Goal: Transaction & Acquisition: Purchase product/service

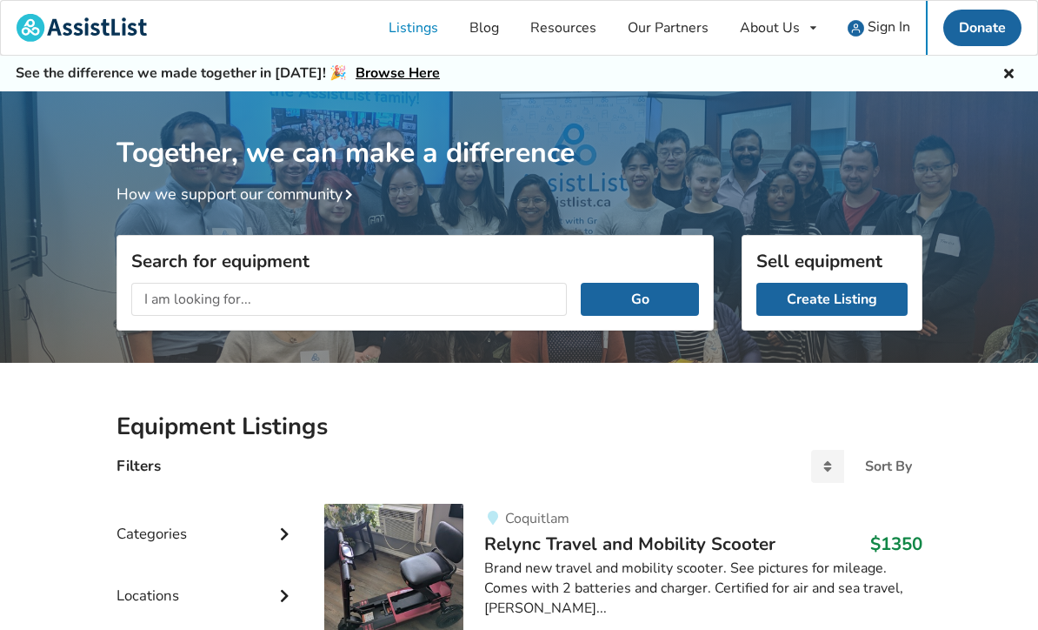
click at [880, 37] on span "Sign In" at bounding box center [889, 26] width 43 height 19
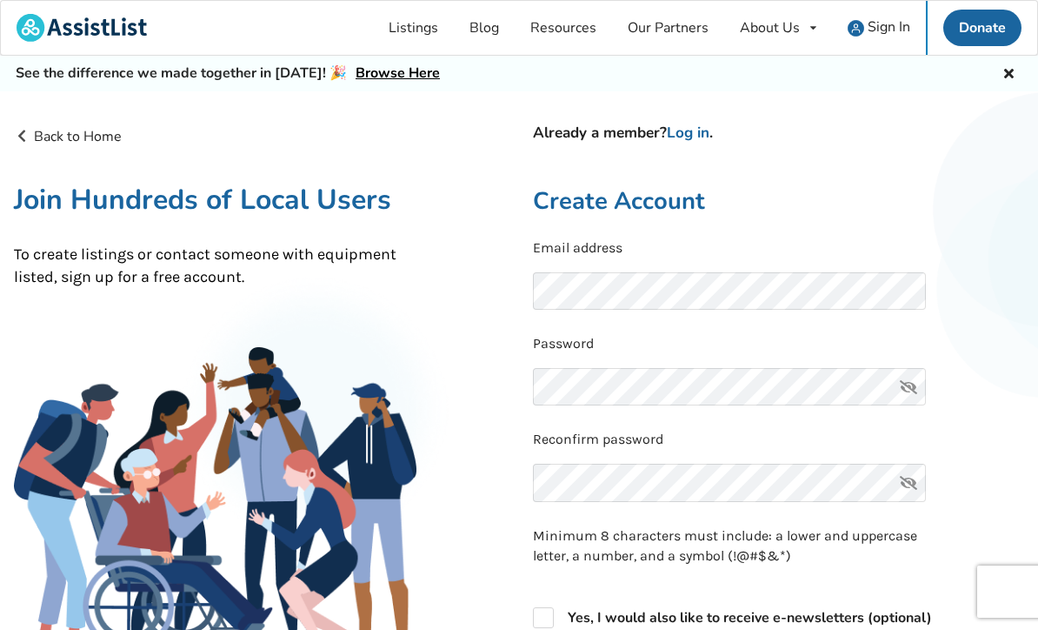
click at [687, 138] on link "Log in" at bounding box center [688, 133] width 43 height 20
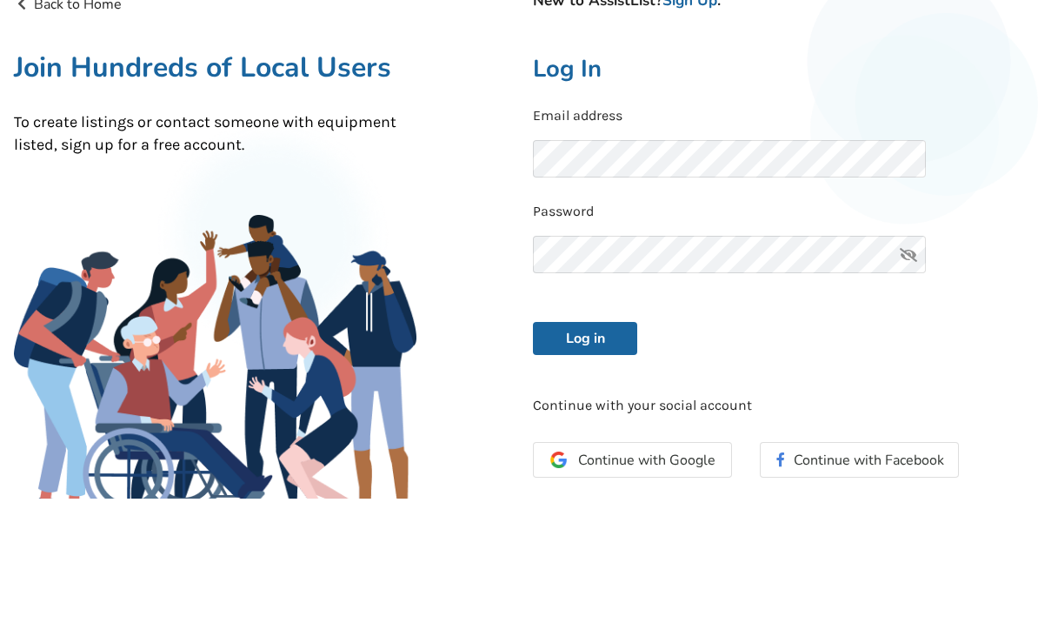
click at [585, 454] on button "Log in" at bounding box center [585, 470] width 104 height 33
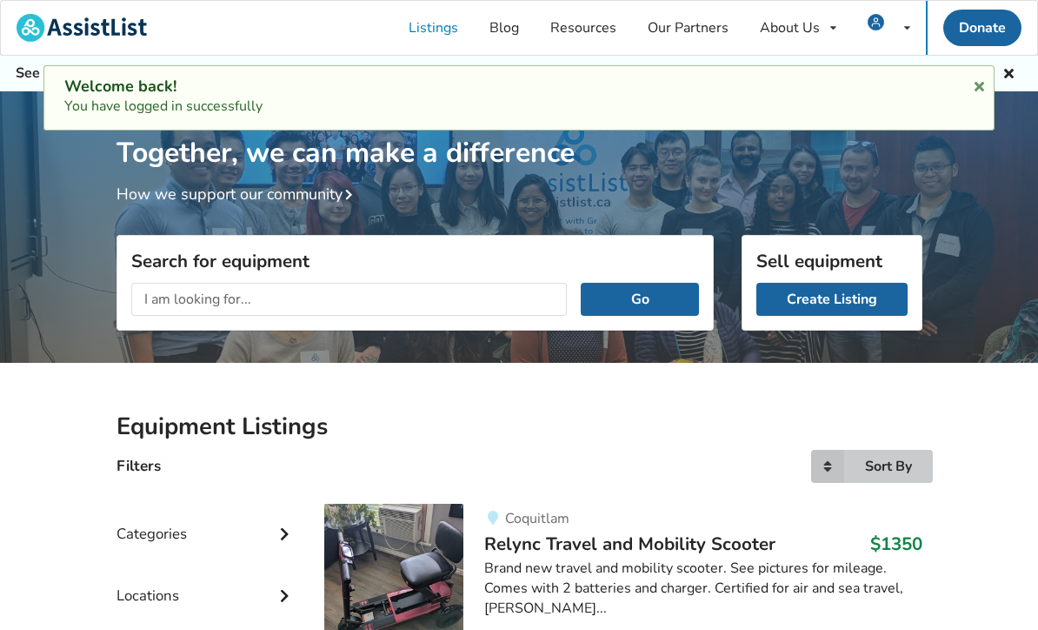
click at [832, 457] on icon at bounding box center [827, 466] width 33 height 33
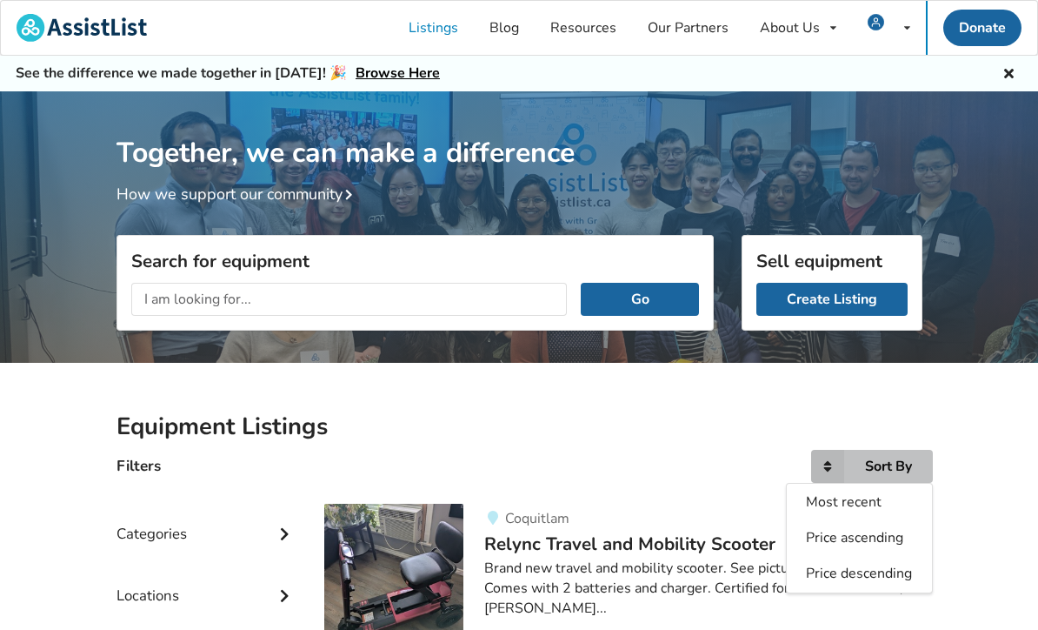
click at [838, 495] on span "Most recent" at bounding box center [844, 501] width 76 height 19
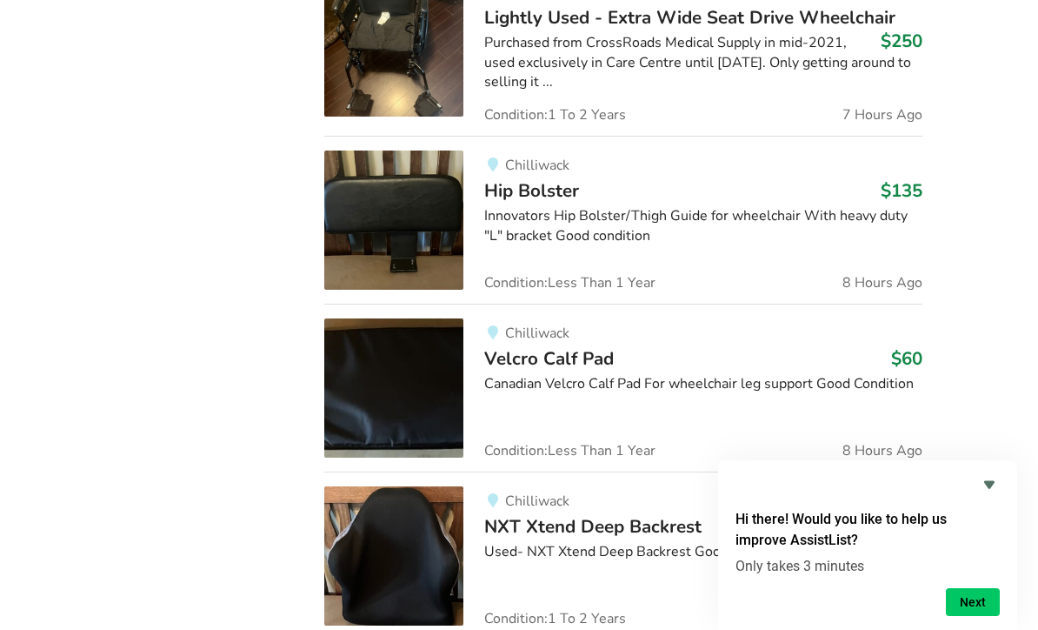
scroll to position [2268, 0]
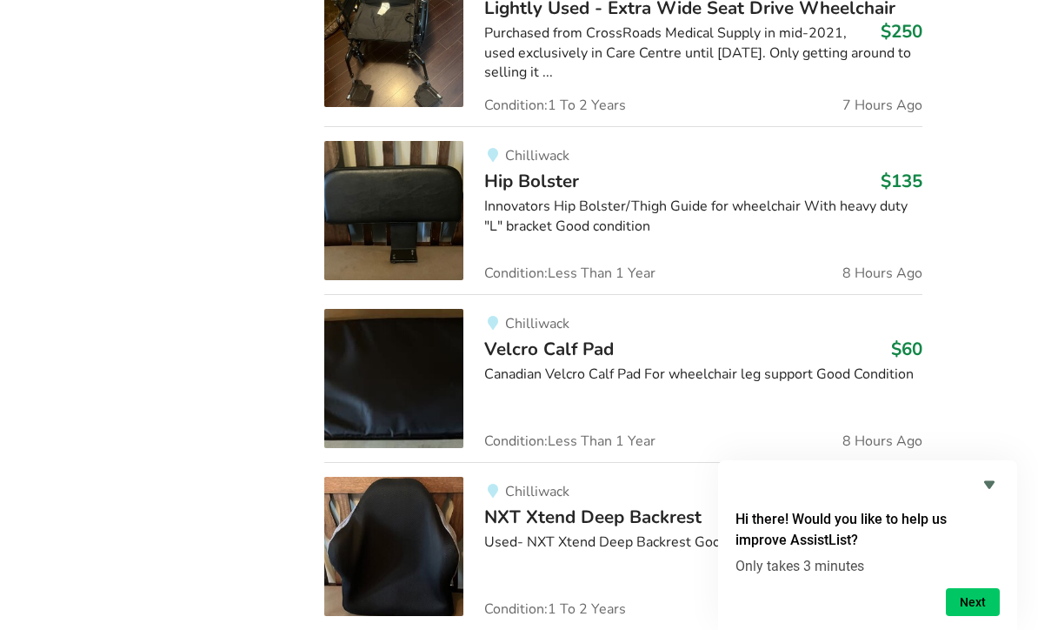
click at [985, 495] on icon "Hide survey" at bounding box center [989, 484] width 21 height 21
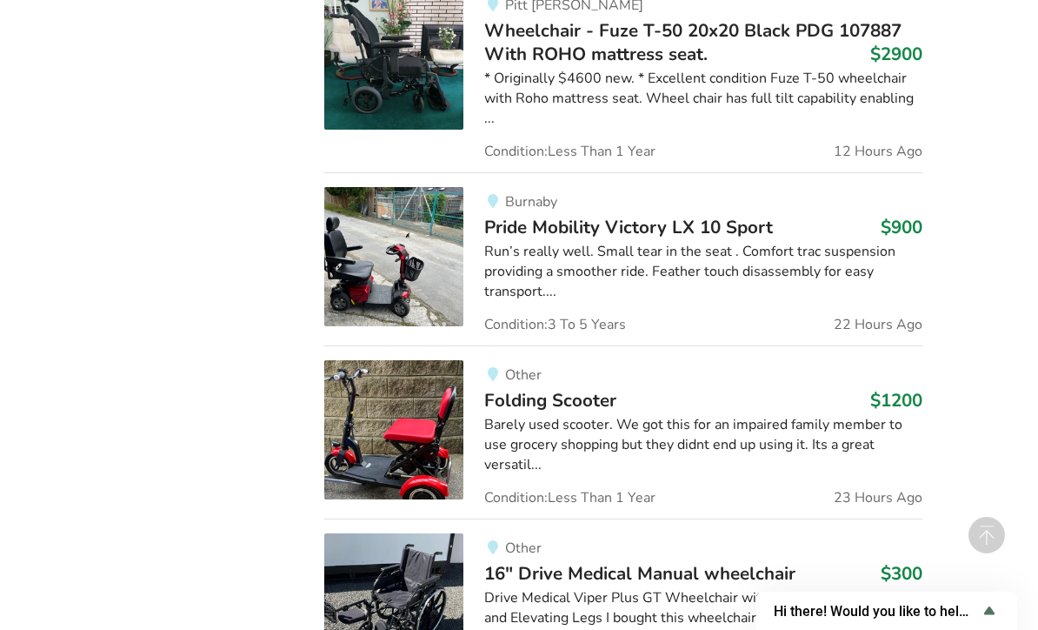
scroll to position [4013, 0]
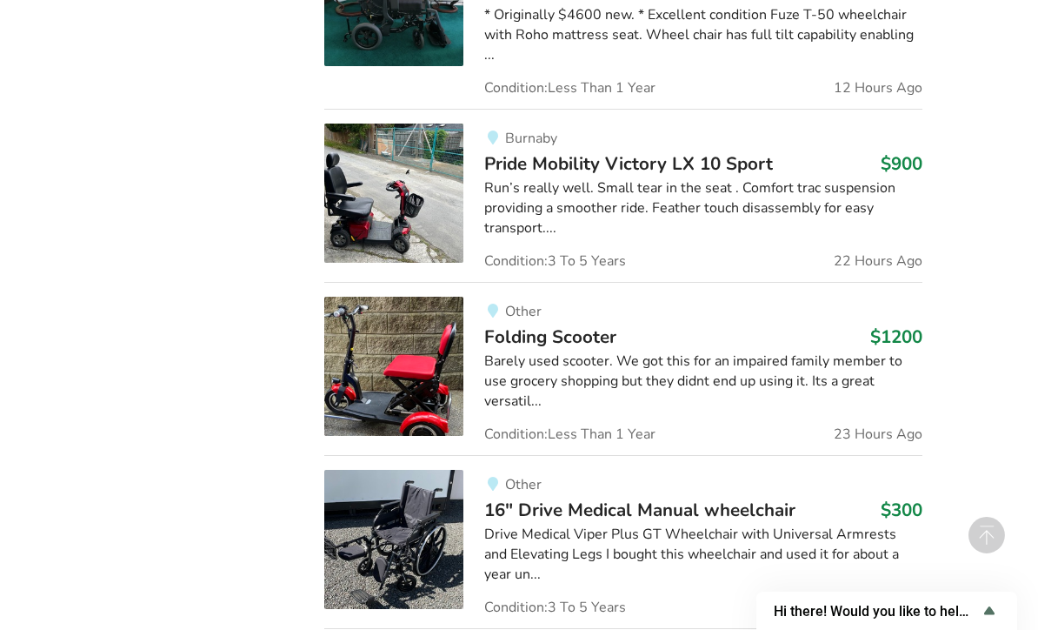
click at [434, 509] on img at bounding box center [393, 539] width 139 height 139
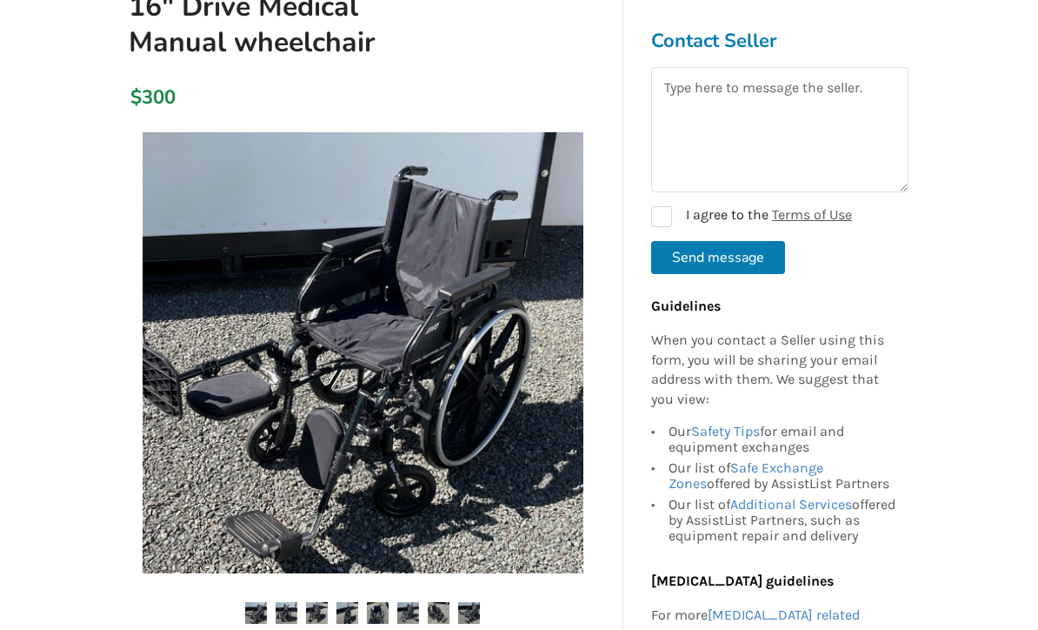
scroll to position [215, 0]
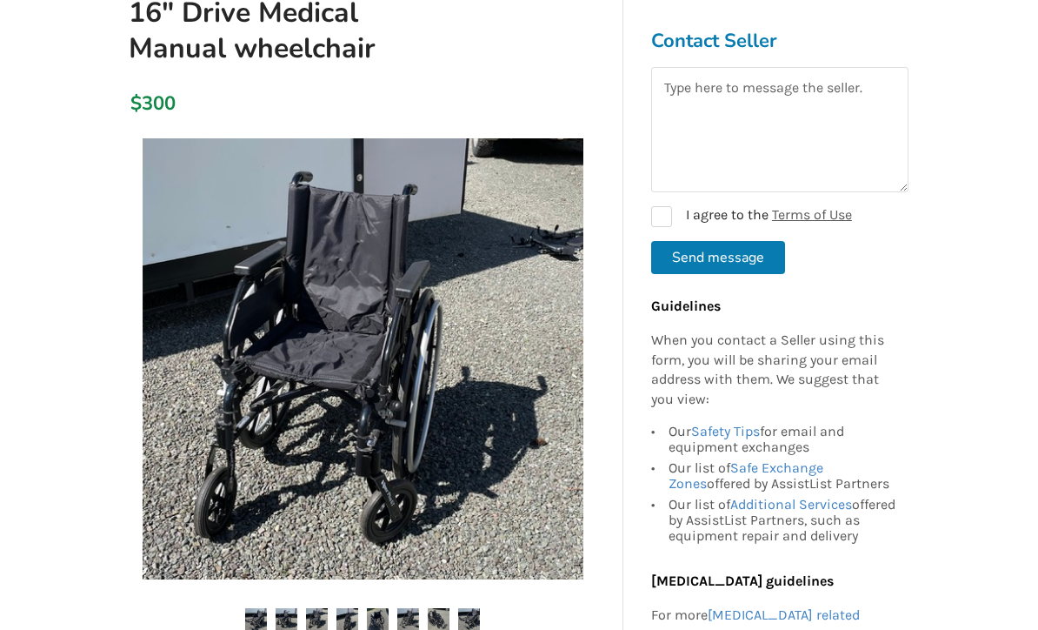
click at [557, 397] on img at bounding box center [363, 358] width 441 height 441
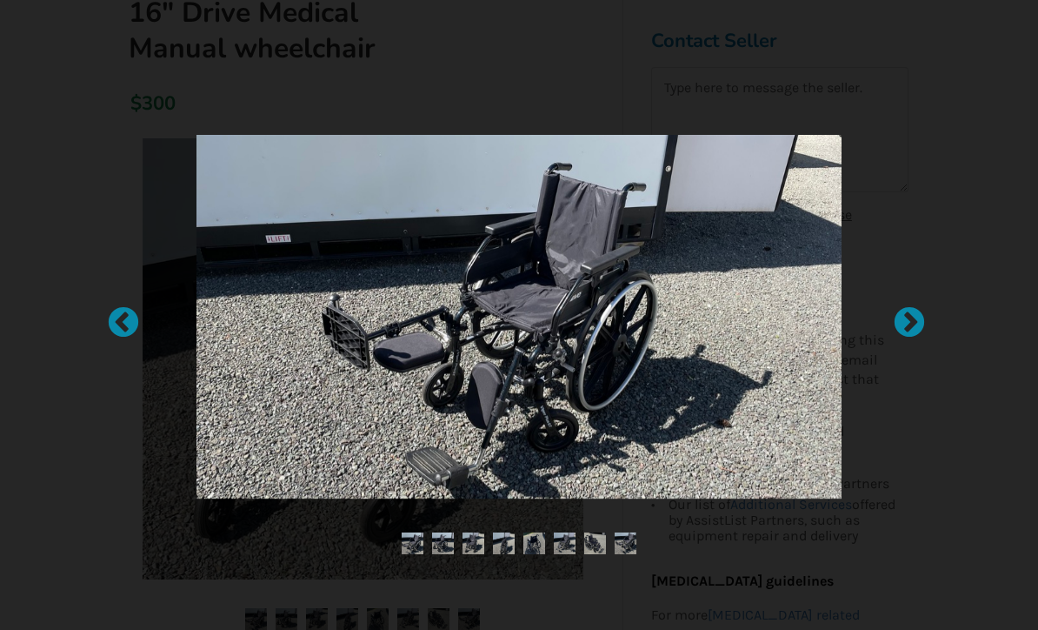
click at [910, 323] on div at bounding box center [900, 314] width 17 height 17
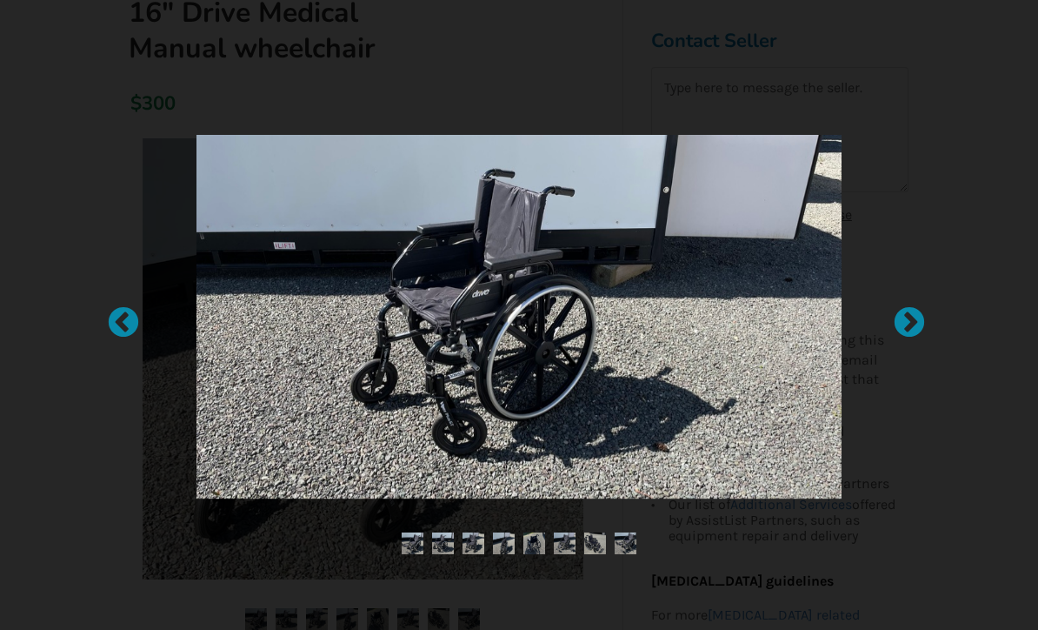
click at [910, 323] on div at bounding box center [900, 314] width 17 height 17
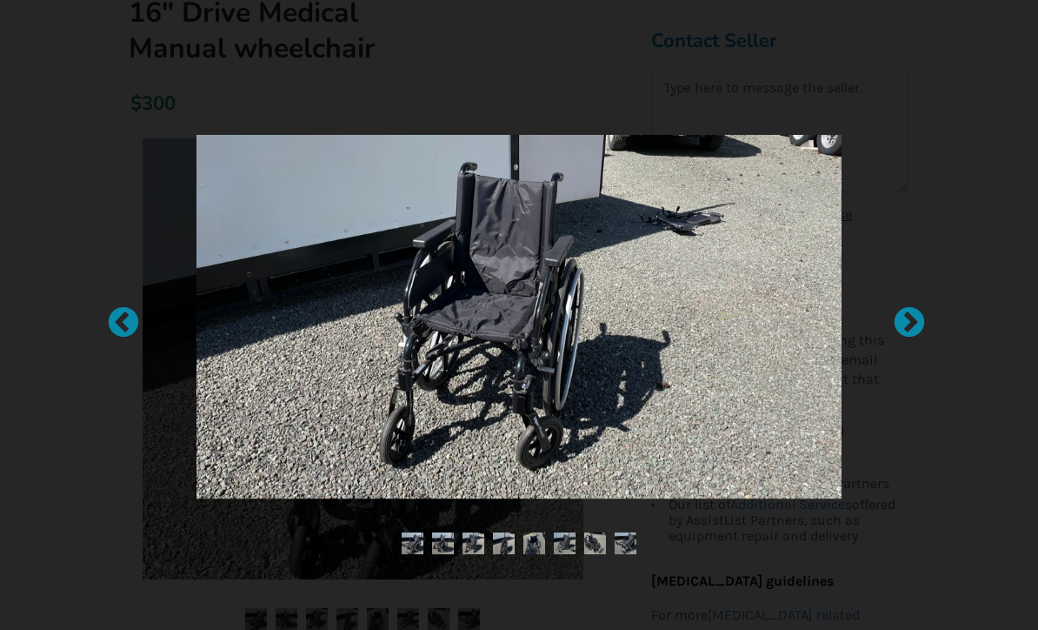
click at [910, 323] on div at bounding box center [900, 314] width 17 height 17
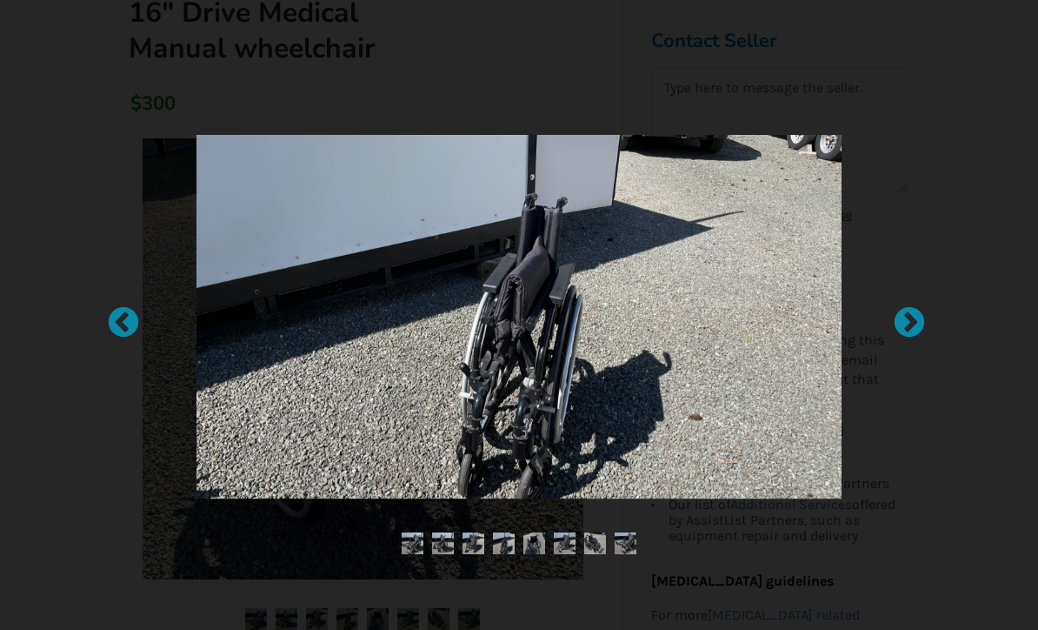
click at [910, 323] on div at bounding box center [900, 314] width 17 height 17
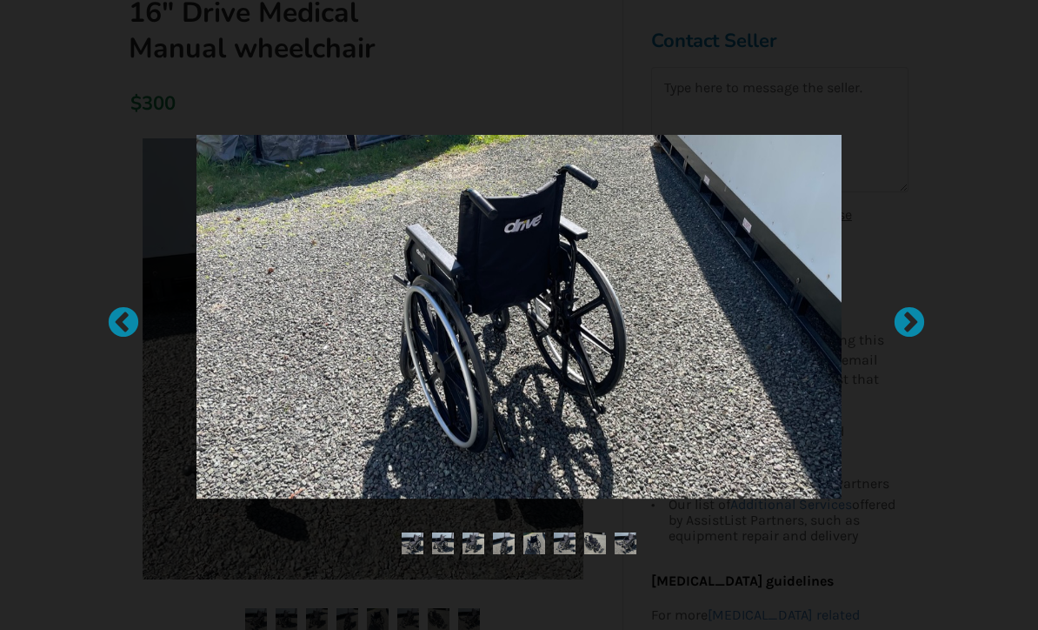
click at [910, 323] on div at bounding box center [900, 314] width 17 height 17
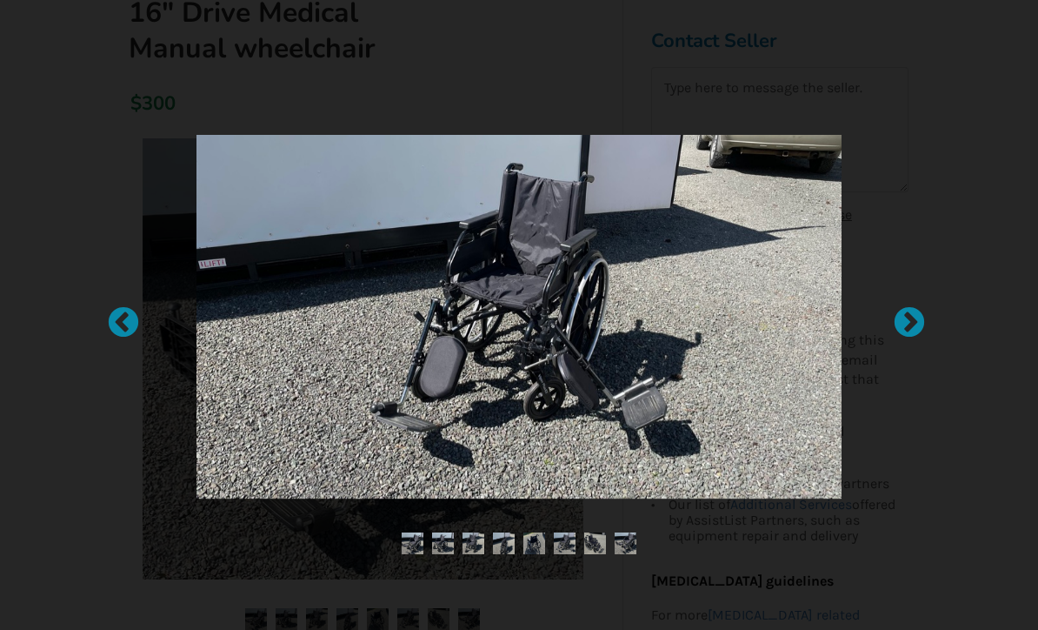
click at [910, 323] on div at bounding box center [900, 314] width 17 height 17
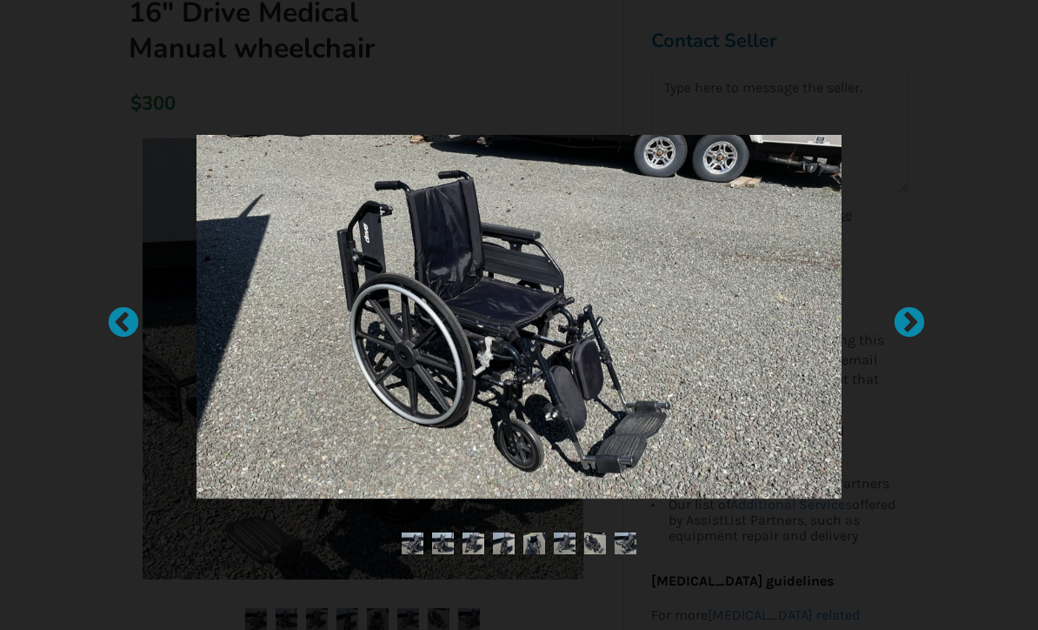
click at [910, 323] on div at bounding box center [900, 314] width 17 height 17
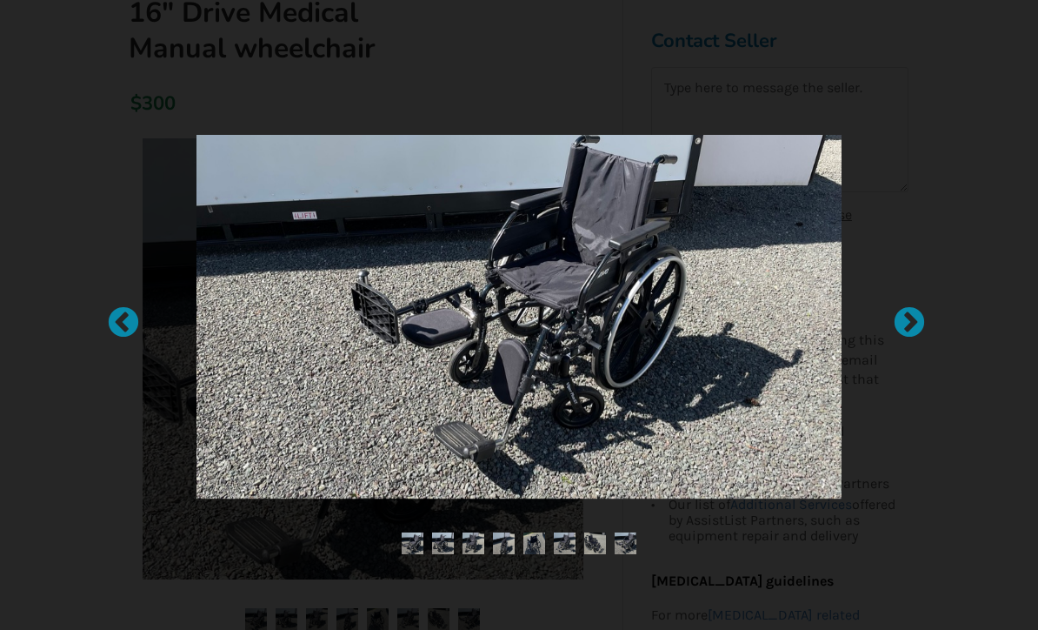
click at [910, 323] on div at bounding box center [900, 314] width 17 height 17
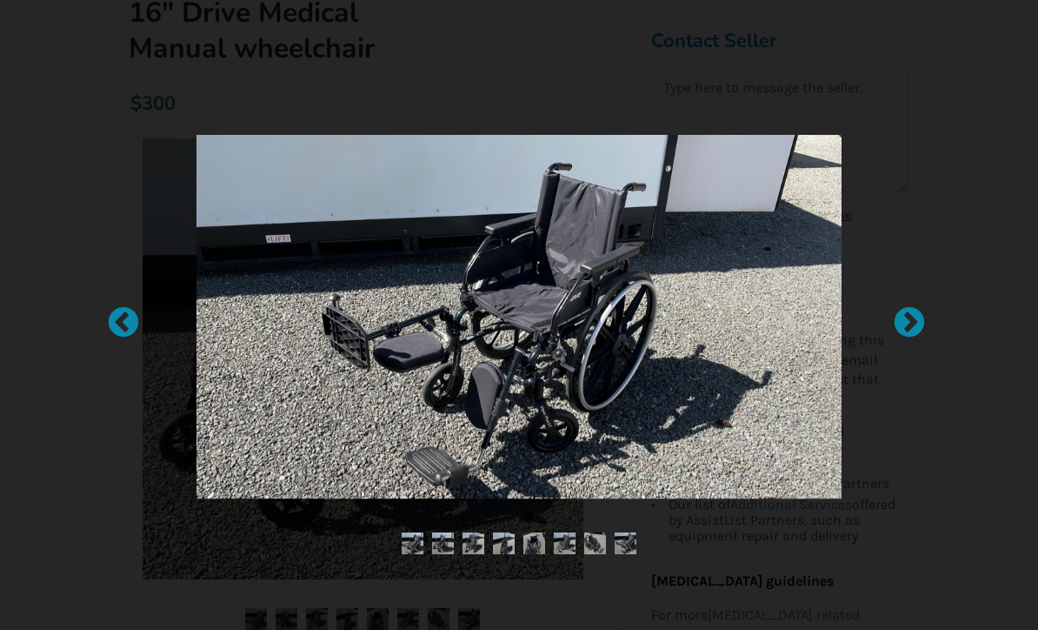
click at [910, 323] on div at bounding box center [900, 314] width 17 height 17
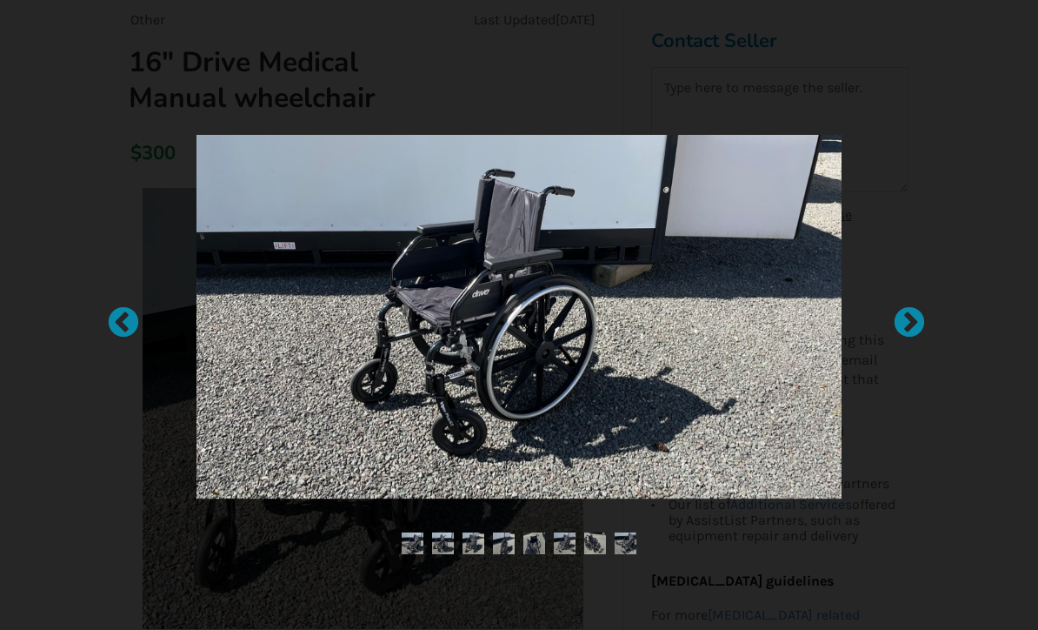
scroll to position [164, 0]
click at [910, 323] on div at bounding box center [900, 314] width 17 height 17
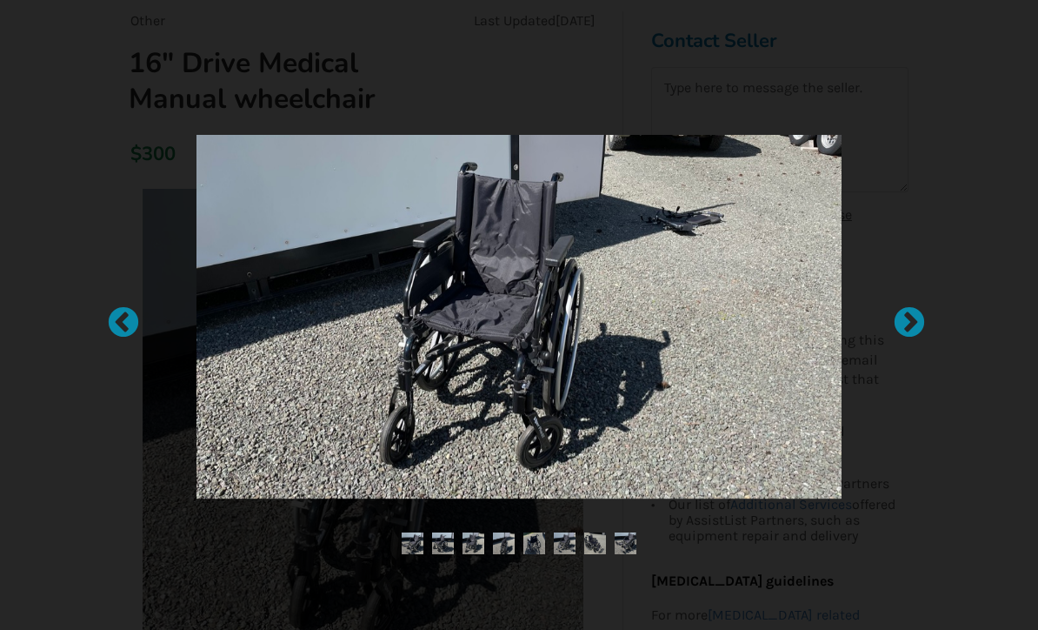
click at [910, 323] on div at bounding box center [900, 314] width 17 height 17
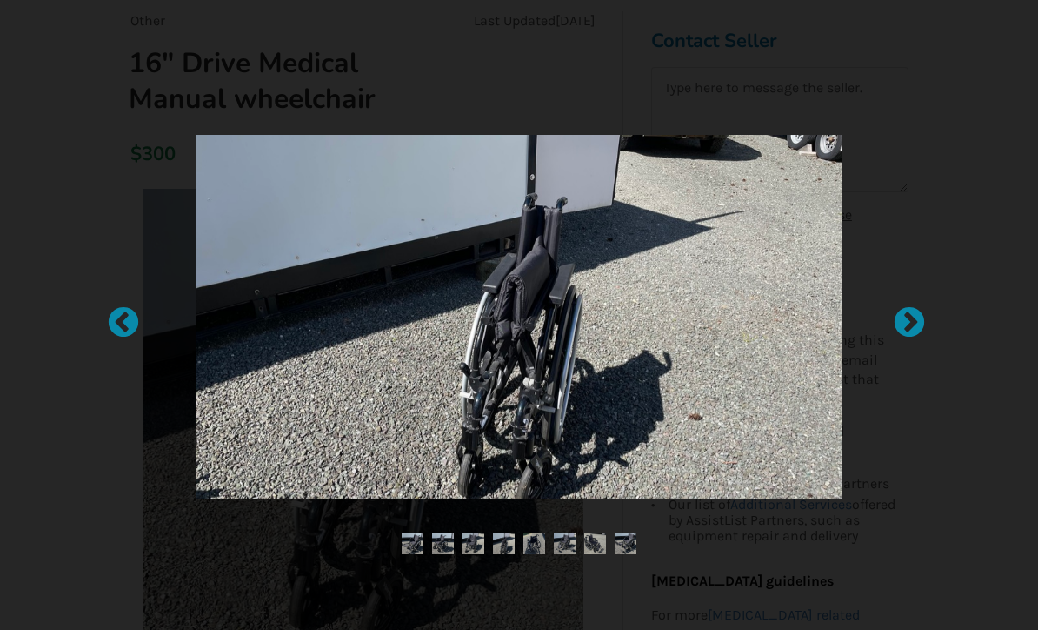
click at [910, 323] on div at bounding box center [900, 314] width 17 height 17
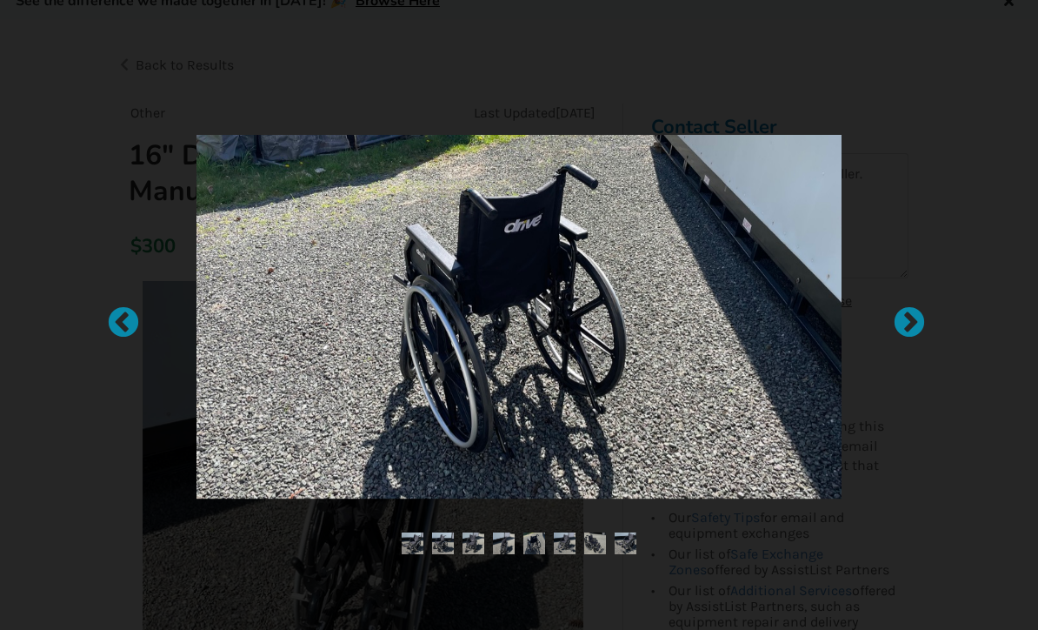
scroll to position [0, 0]
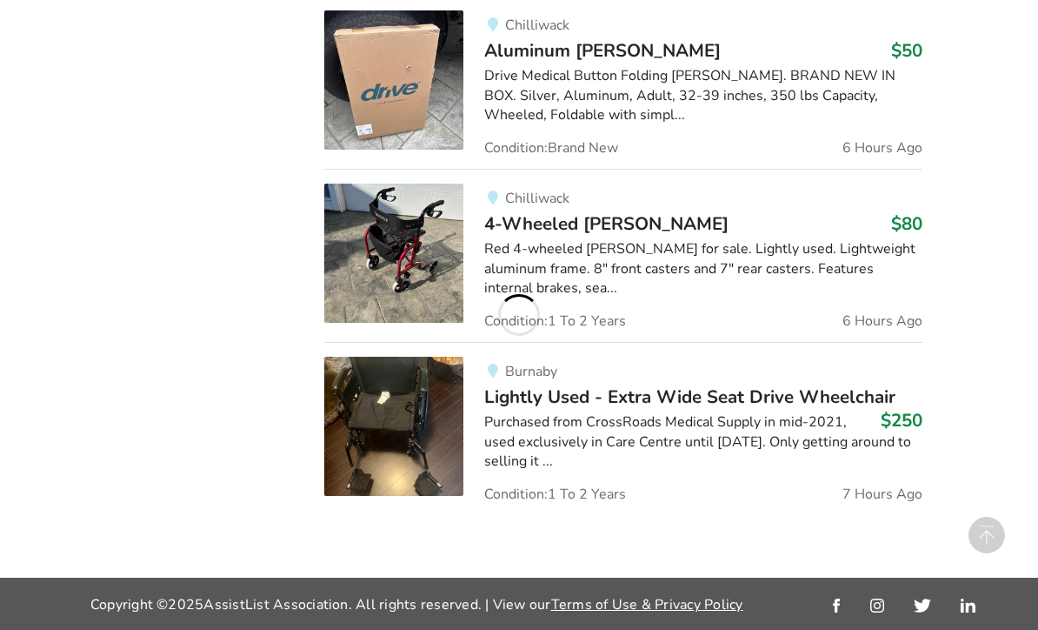
scroll to position [1834, 0]
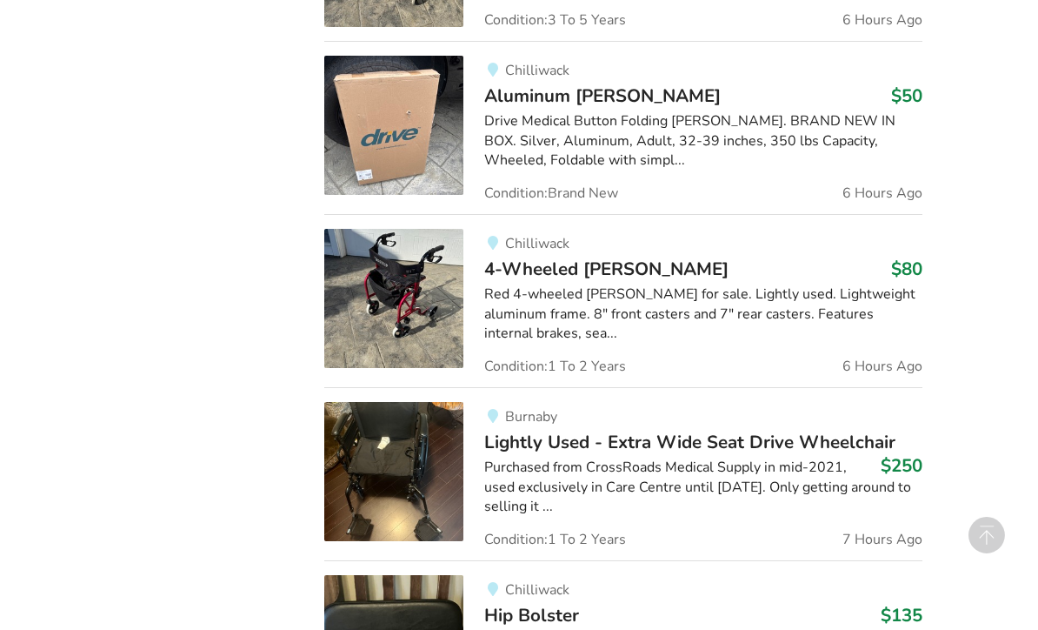
click at [962, 343] on div "Equipment Listings Filters Clear All Sort By Most recent Price ascending Price …" at bounding box center [519, 426] width 1038 height 3794
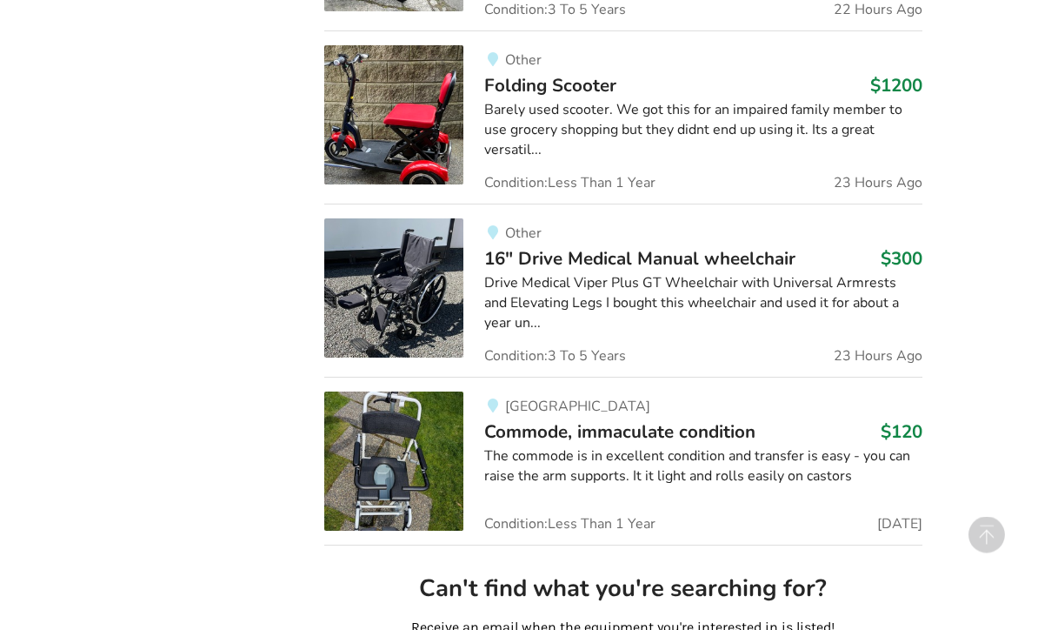
scroll to position [4265, 0]
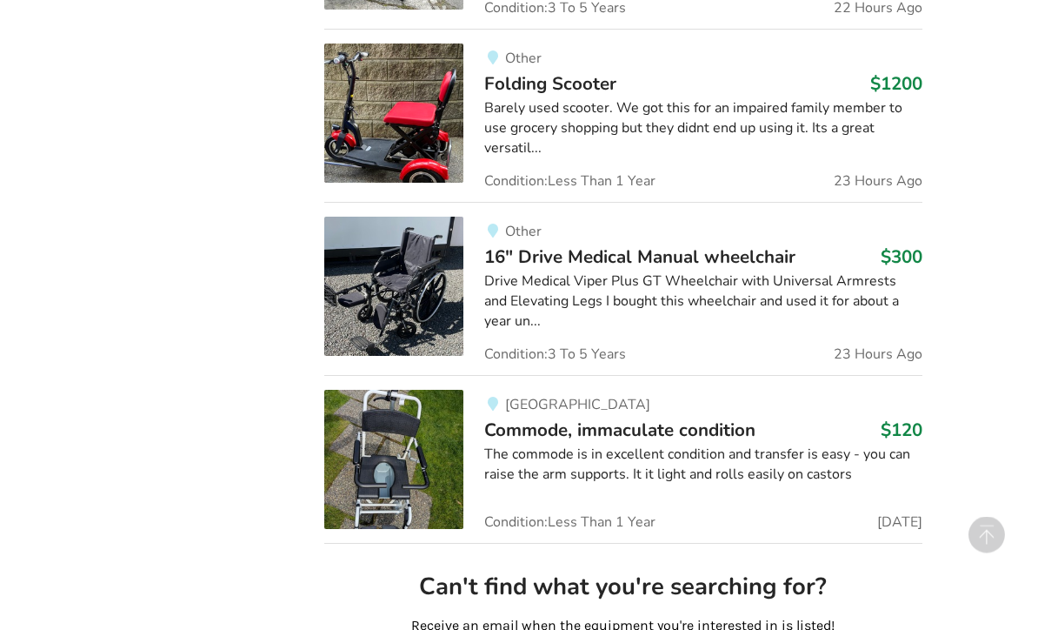
click at [588, 272] on div "Drive Medical Viper Plus GT Wheelchair with Universal Armrests and Elevating Le…" at bounding box center [702, 302] width 437 height 60
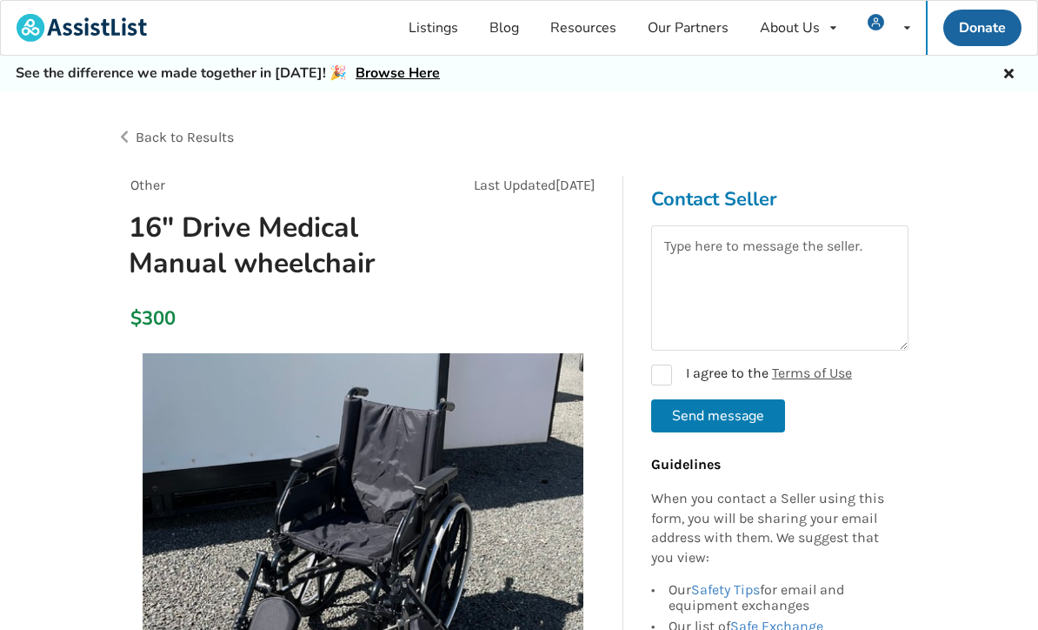
click at [177, 143] on span "Back to Results" at bounding box center [185, 137] width 98 height 17
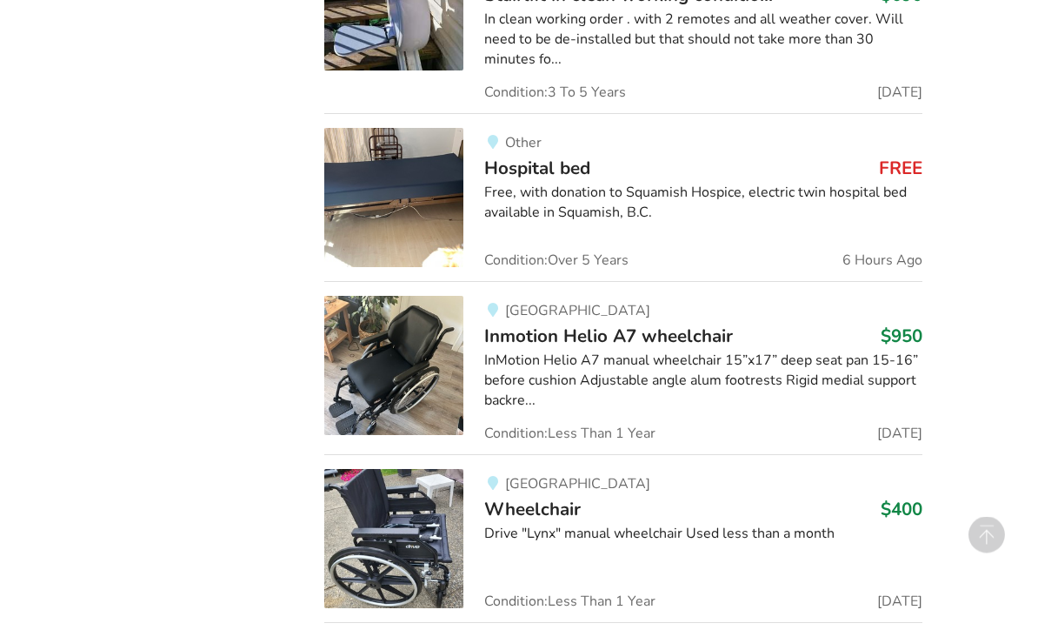
scroll to position [5228, 0]
click at [473, 469] on div "Vancouver Wheelchair $400 Drive "Lynx" manual wheelchair Used less than a month…" at bounding box center [692, 538] width 458 height 139
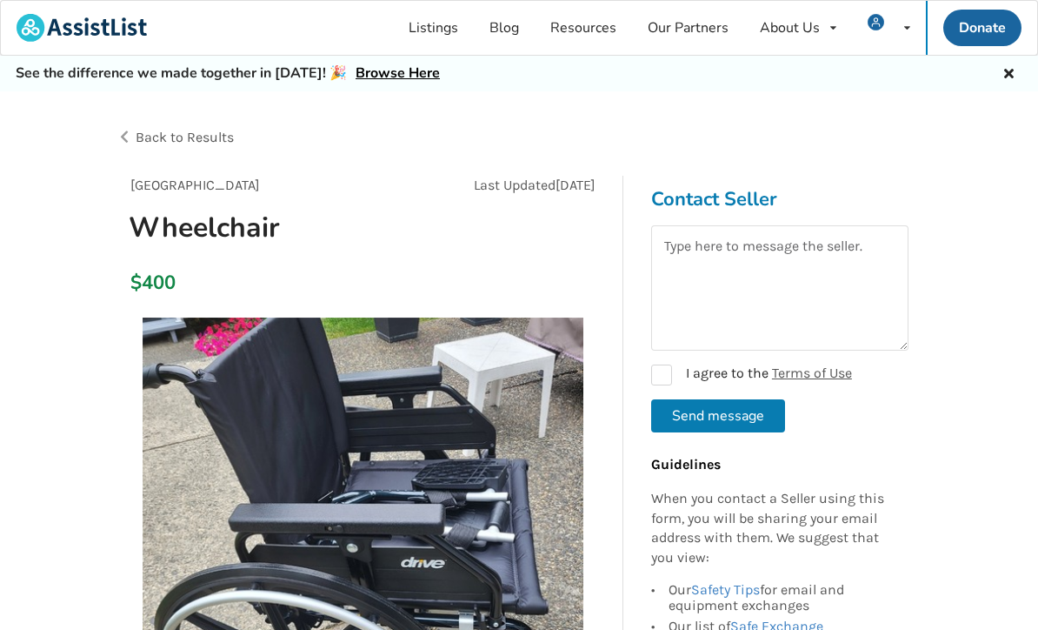
click at [185, 145] on span "Back to Results" at bounding box center [185, 137] width 98 height 17
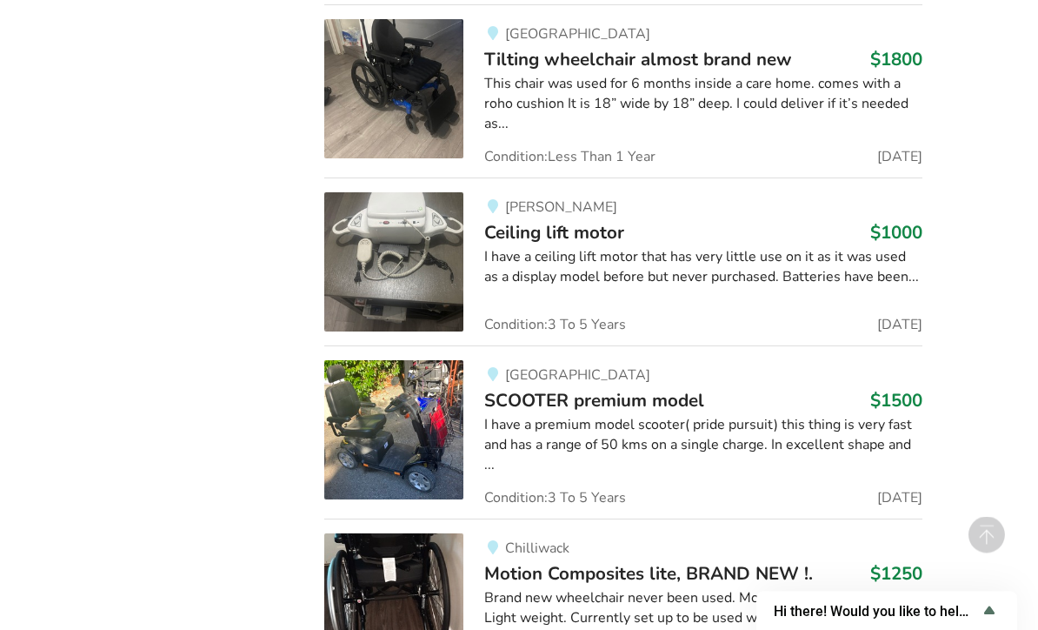
scroll to position [11923, 0]
click at [601, 588] on div "Brand new wheelchair never been used. Motion Composites series. Light weight. C…" at bounding box center [702, 618] width 437 height 60
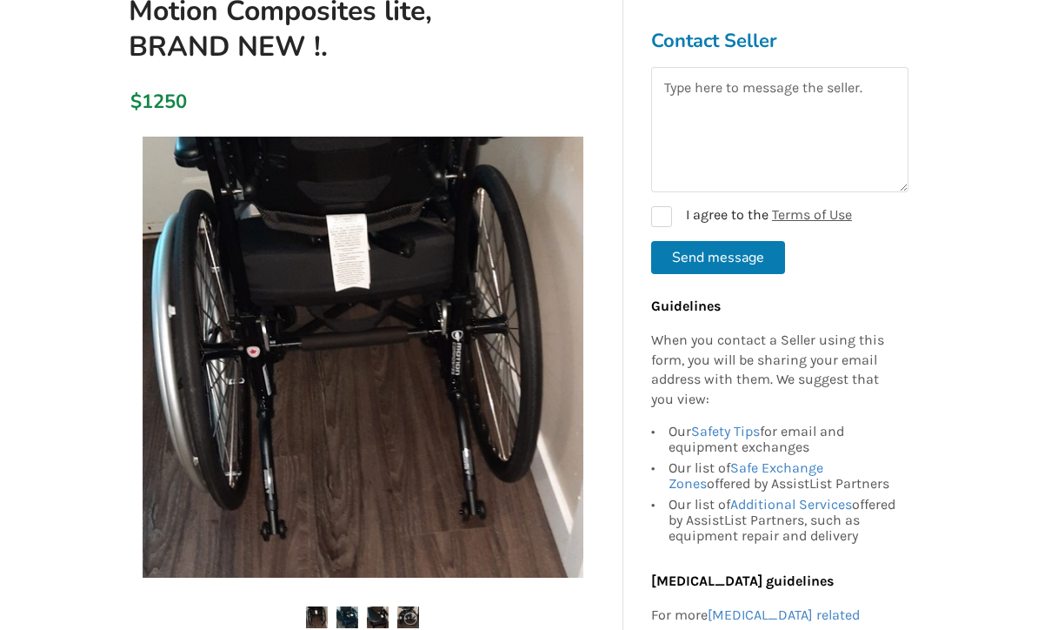
scroll to position [217, 0]
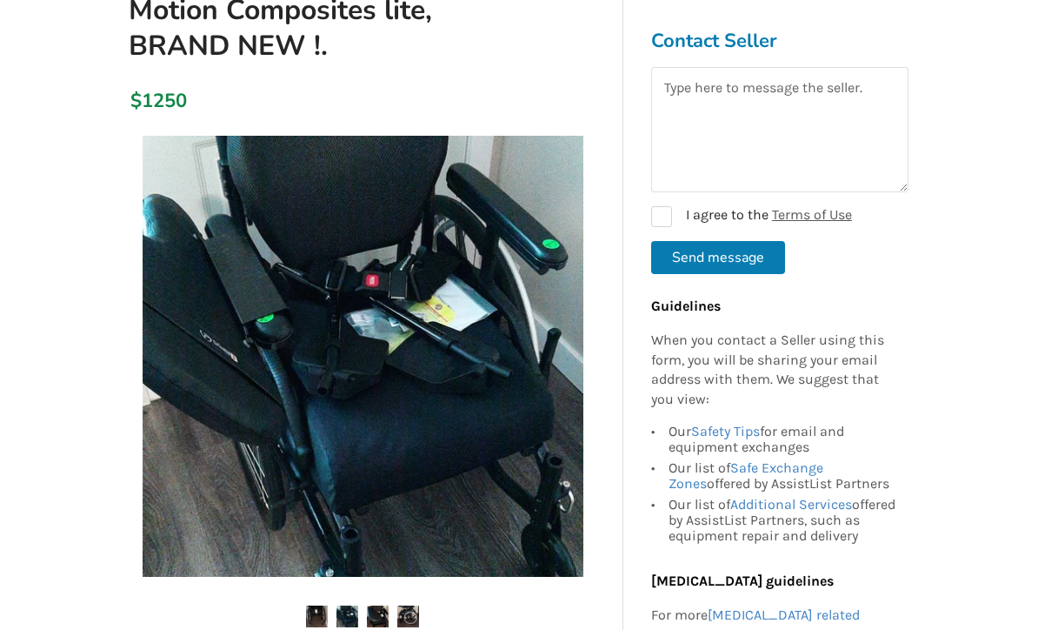
click at [557, 470] on img at bounding box center [363, 356] width 441 height 441
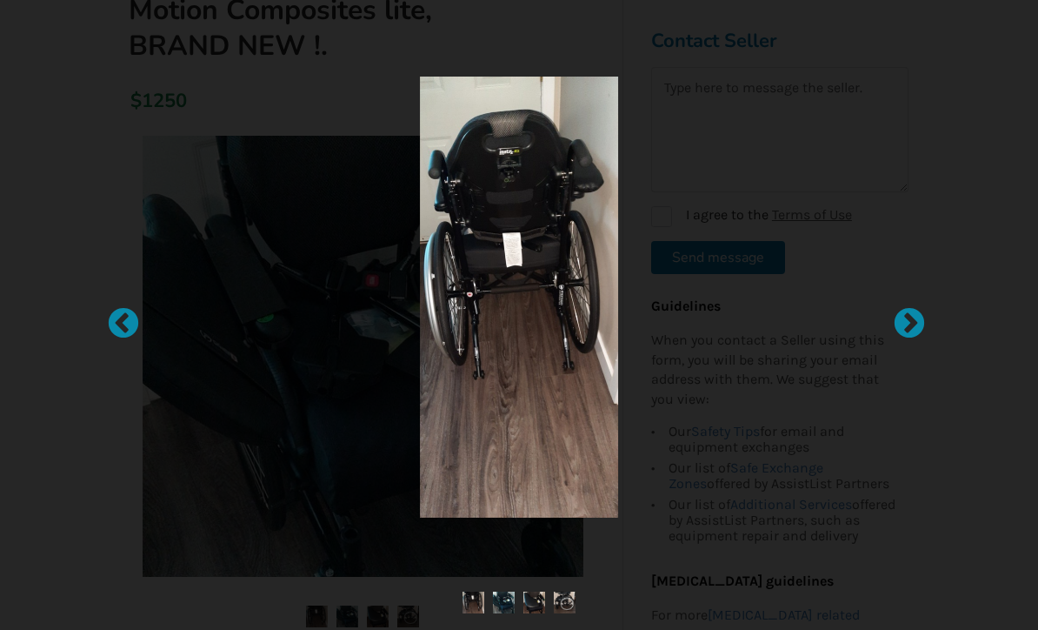
click at [905, 323] on div at bounding box center [900, 314] width 17 height 17
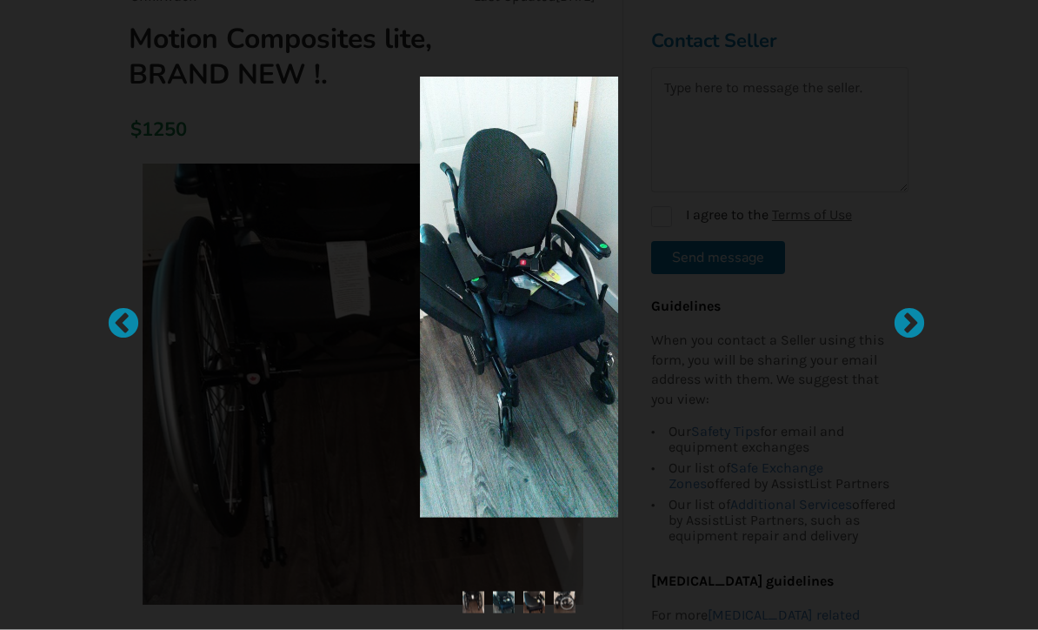
scroll to position [190, 0]
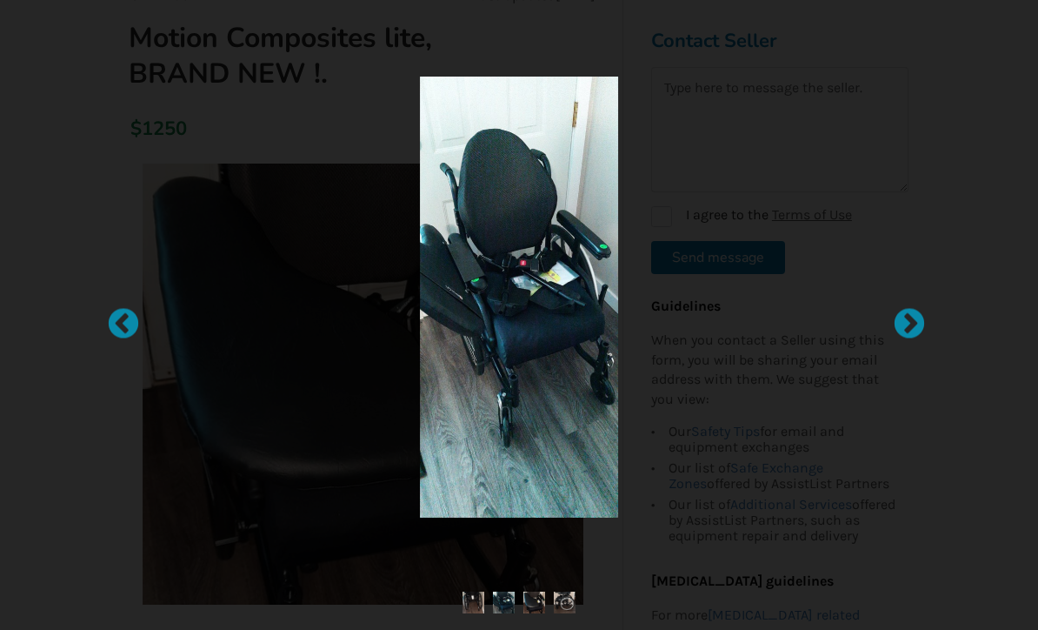
click at [910, 323] on div at bounding box center [900, 314] width 17 height 17
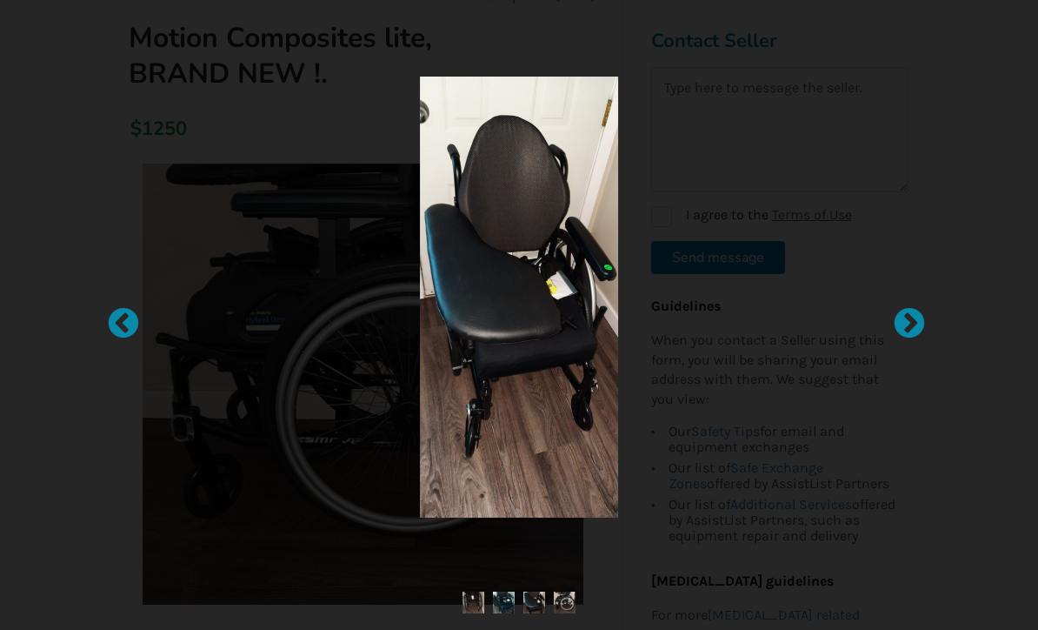
click at [910, 323] on div at bounding box center [900, 314] width 17 height 17
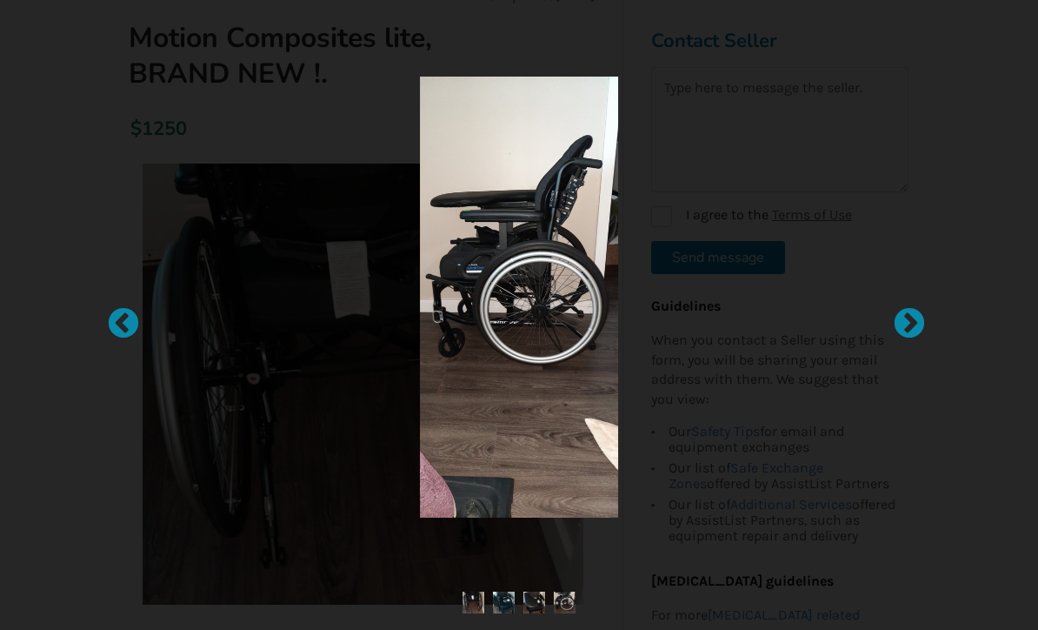
click at [910, 323] on div at bounding box center [900, 314] width 17 height 17
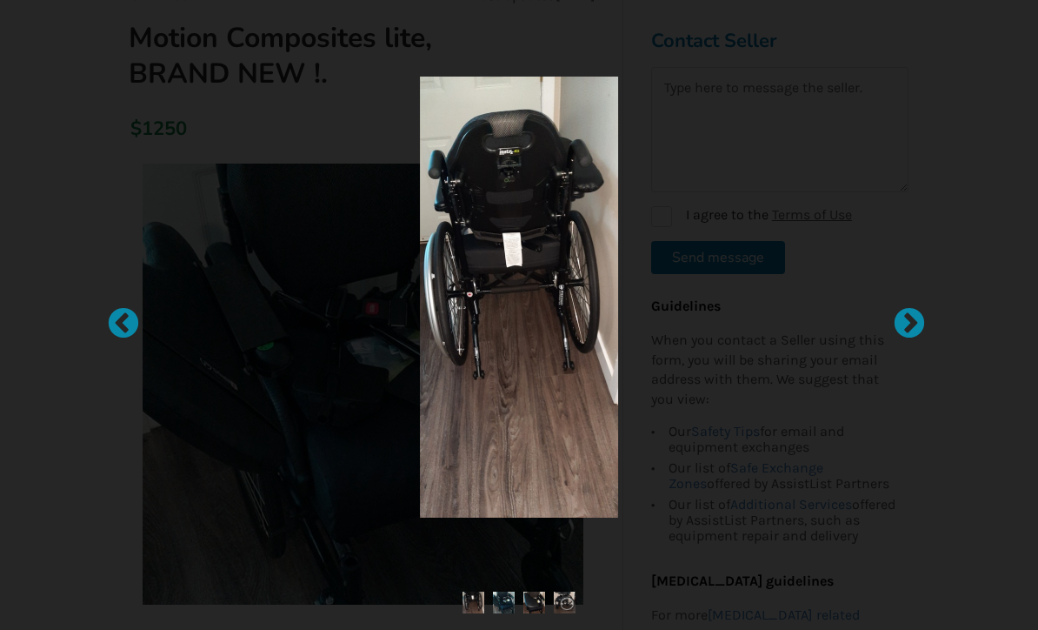
click at [910, 323] on div at bounding box center [900, 314] width 17 height 17
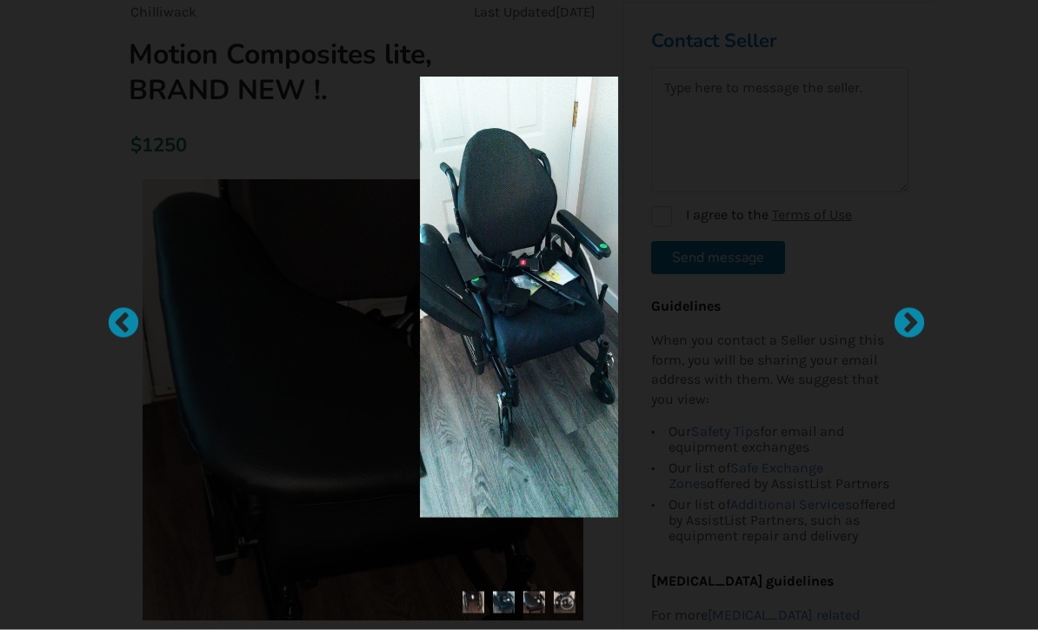
scroll to position [174, 0]
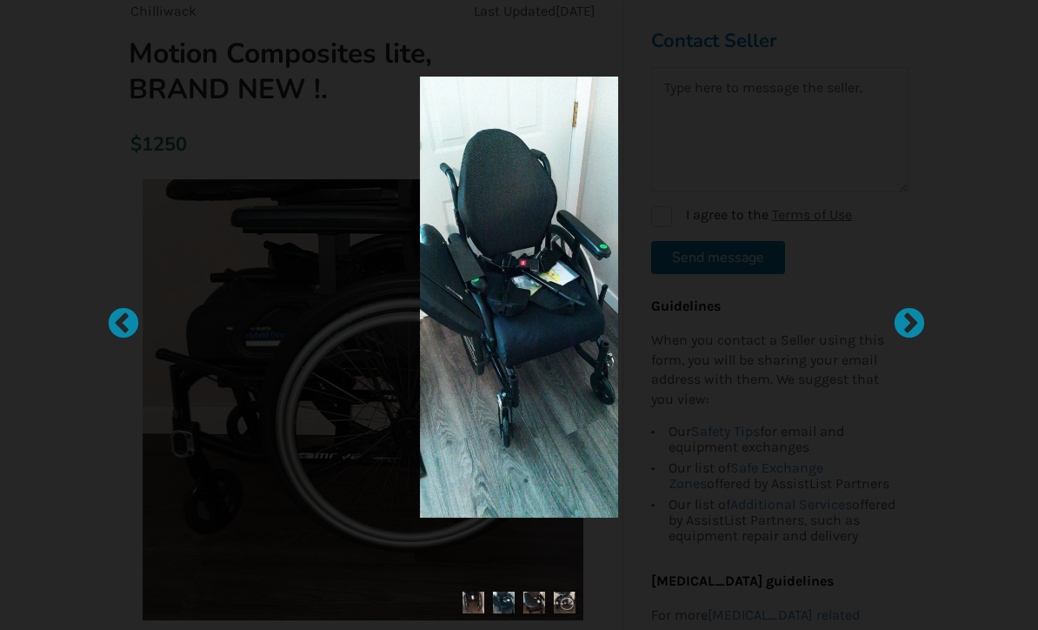
click at [910, 323] on div at bounding box center [900, 314] width 17 height 17
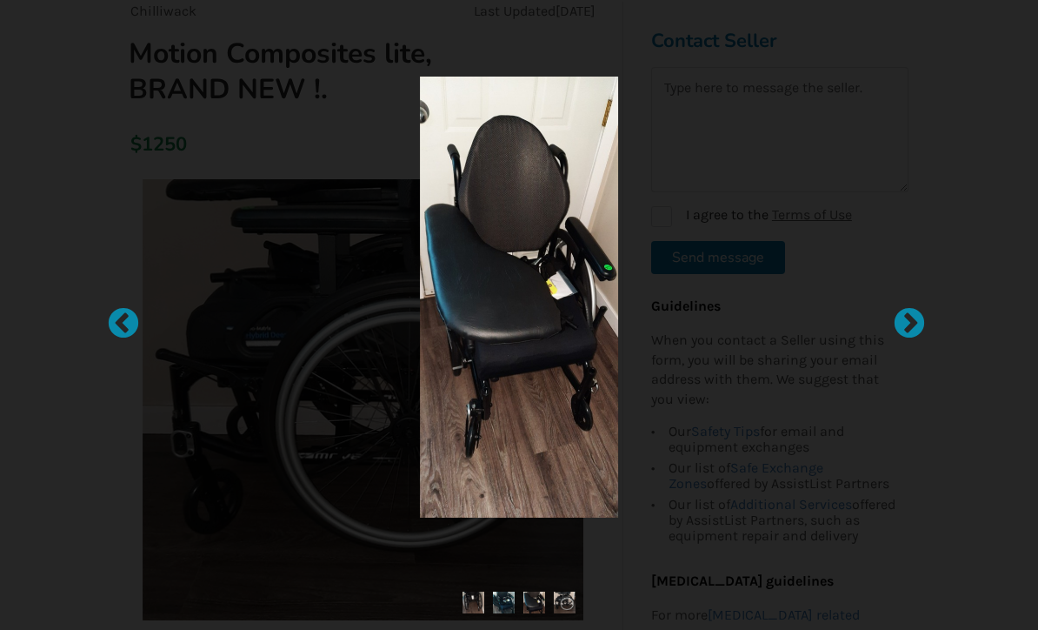
click at [898, 323] on div at bounding box center [900, 314] width 17 height 17
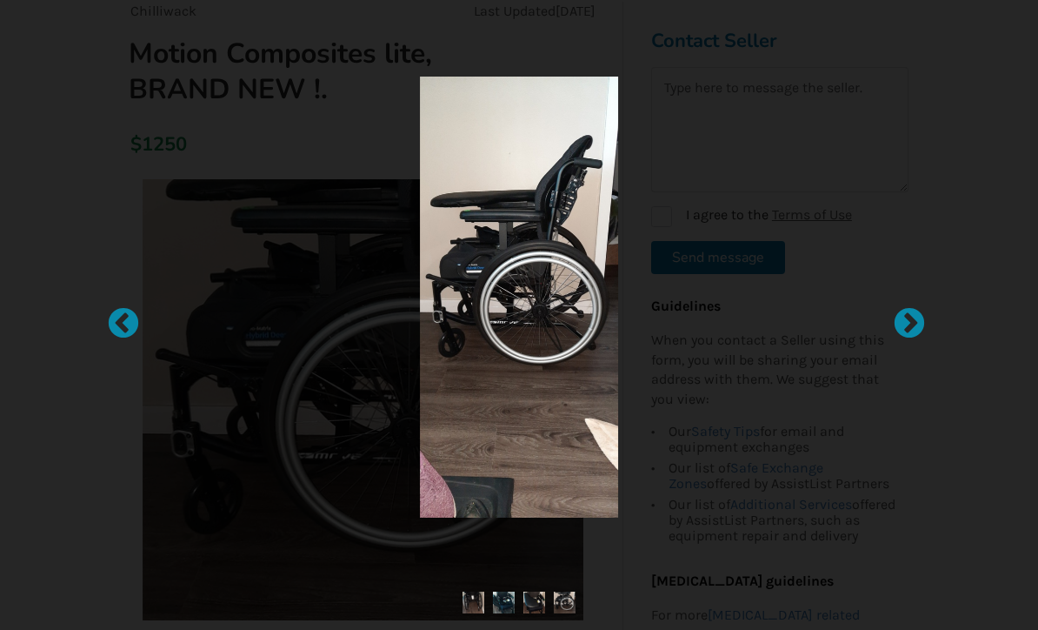
click at [840, 143] on div at bounding box center [519, 297] width 645 height 441
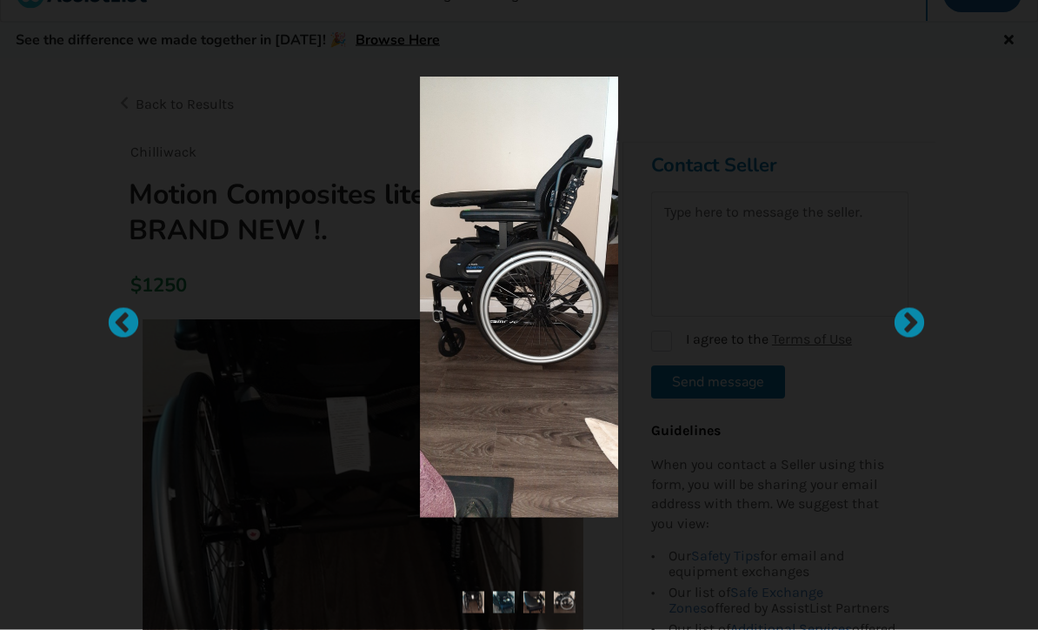
scroll to position [0, 0]
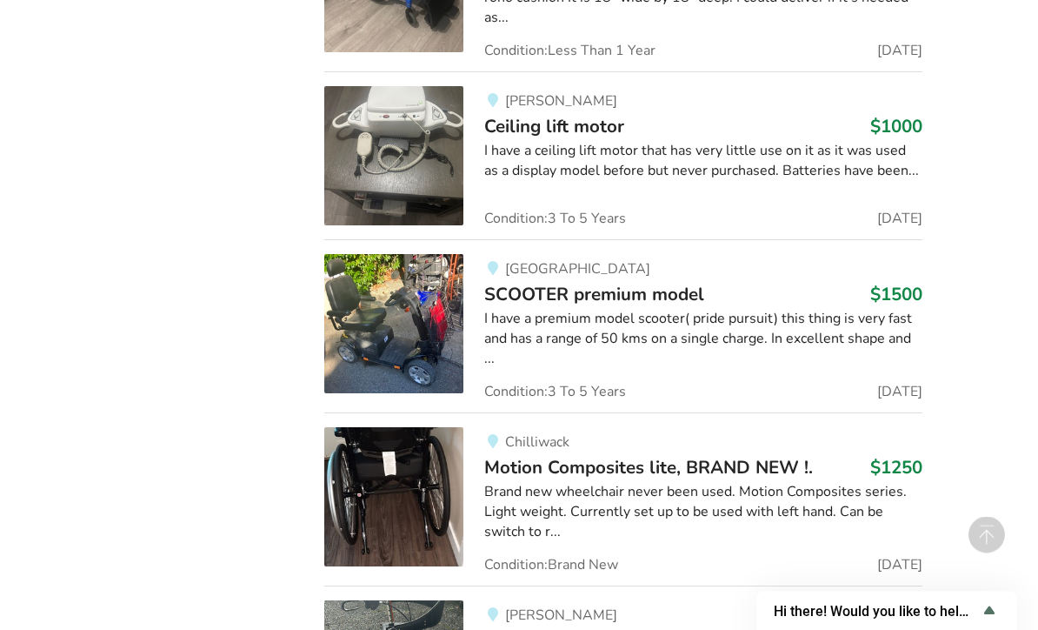
scroll to position [12030, 0]
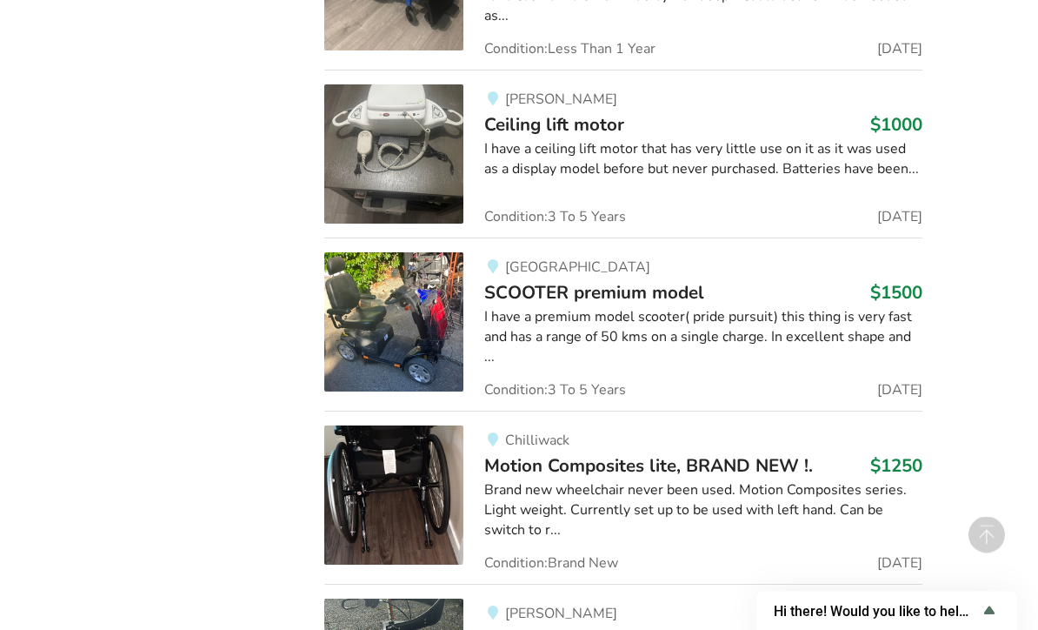
click at [590, 454] on span "Motion Composites lite, BRAND NEW !." at bounding box center [648, 466] width 329 height 24
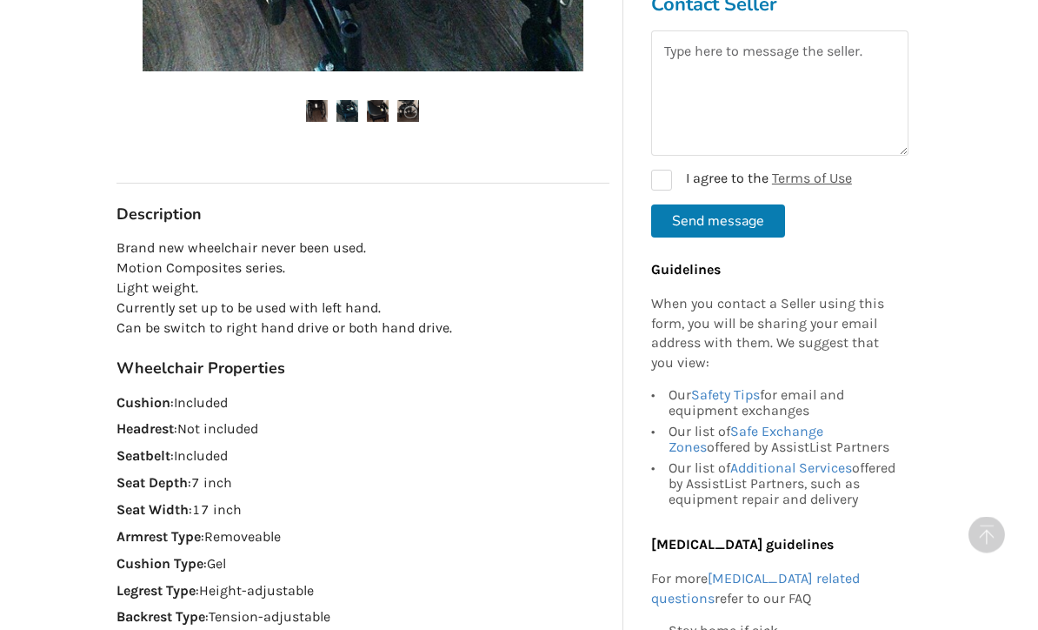
scroll to position [685, 0]
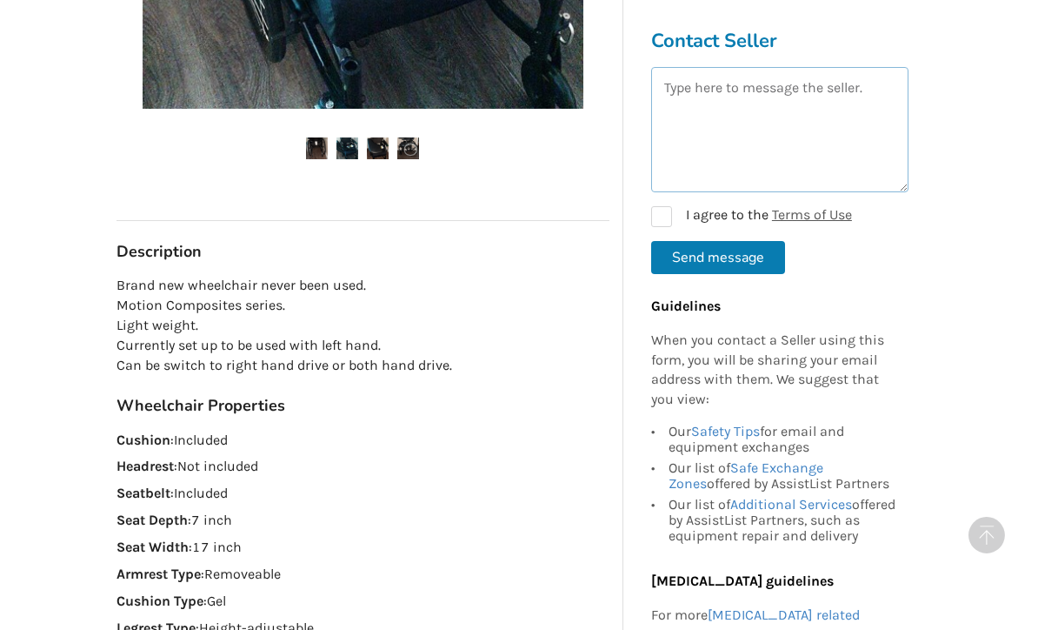
click at [745, 136] on textarea at bounding box center [779, 129] width 257 height 125
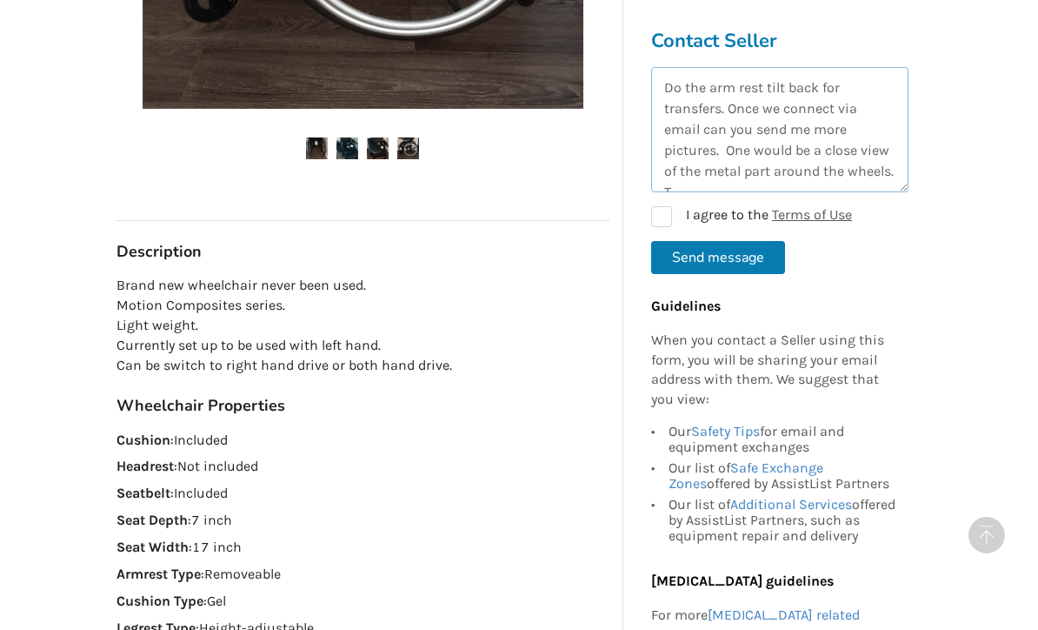
scroll to position [10, 0]
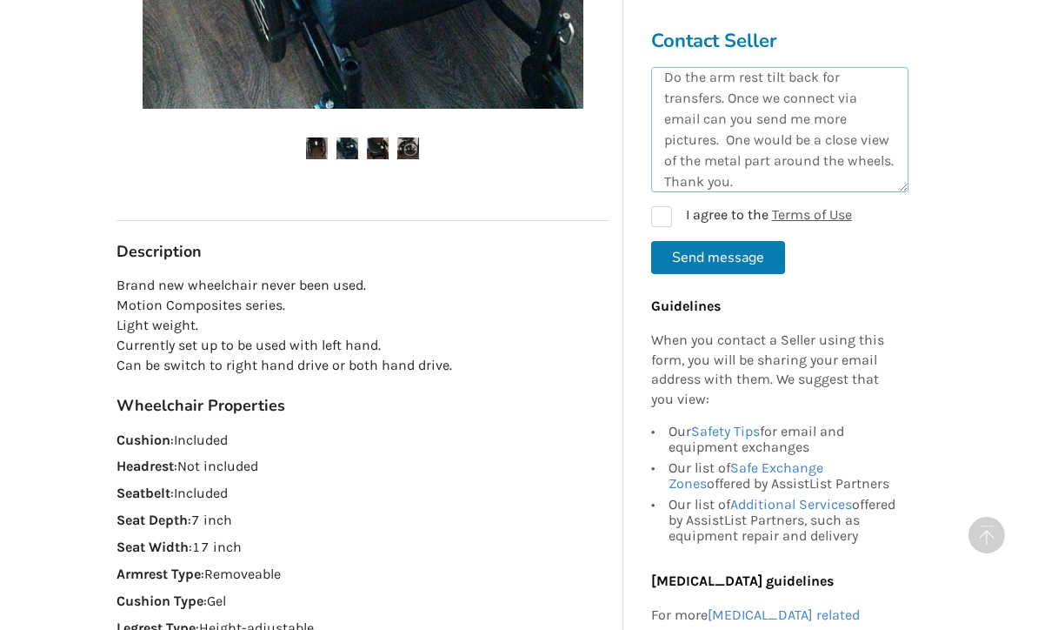
type textarea "Do the arm rest tilt back for transfers. Once we connect via email can you send…"
click at [668, 211] on label "I agree to the Terms of Use" at bounding box center [751, 216] width 201 height 21
checkbox input "true"
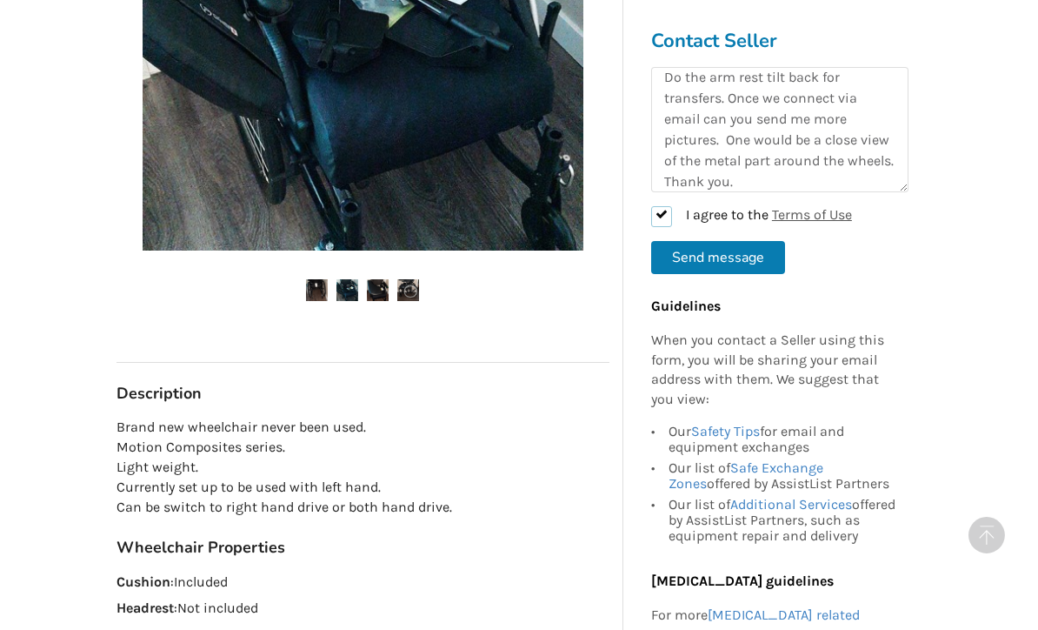
scroll to position [542, 0]
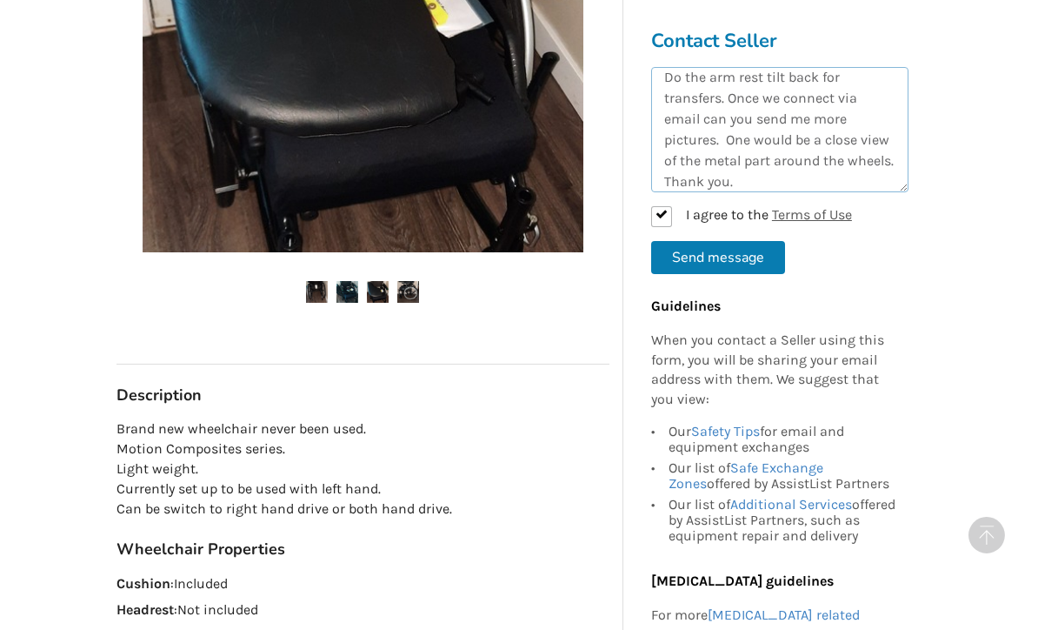
click at [892, 169] on textarea "Do the arm rest tilt back for transfers. Once we connect via email can you send…" at bounding box center [779, 129] width 257 height 125
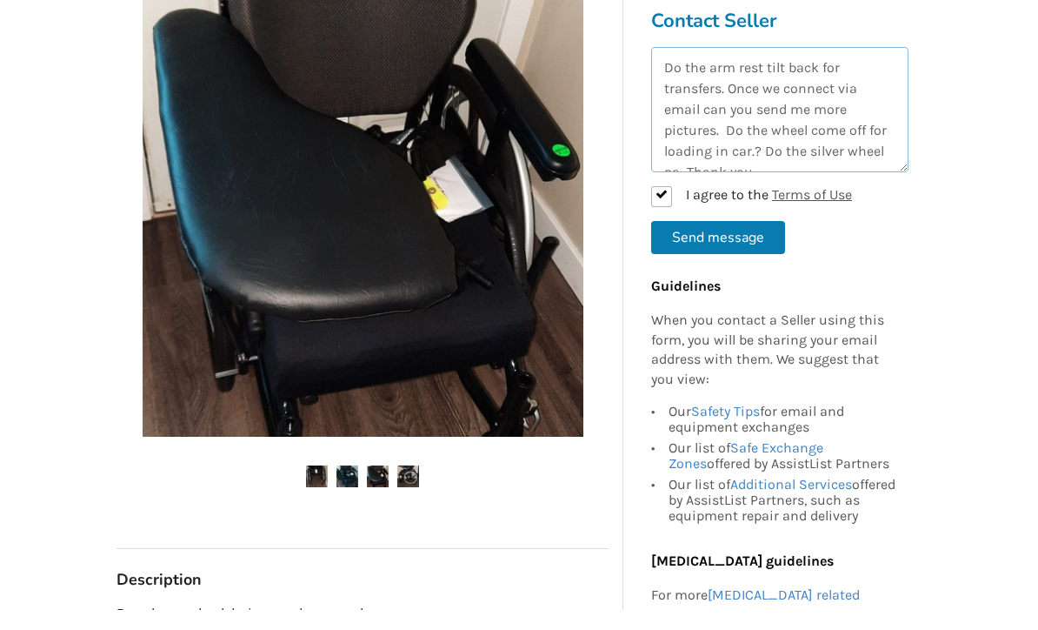
scroll to position [10, 0]
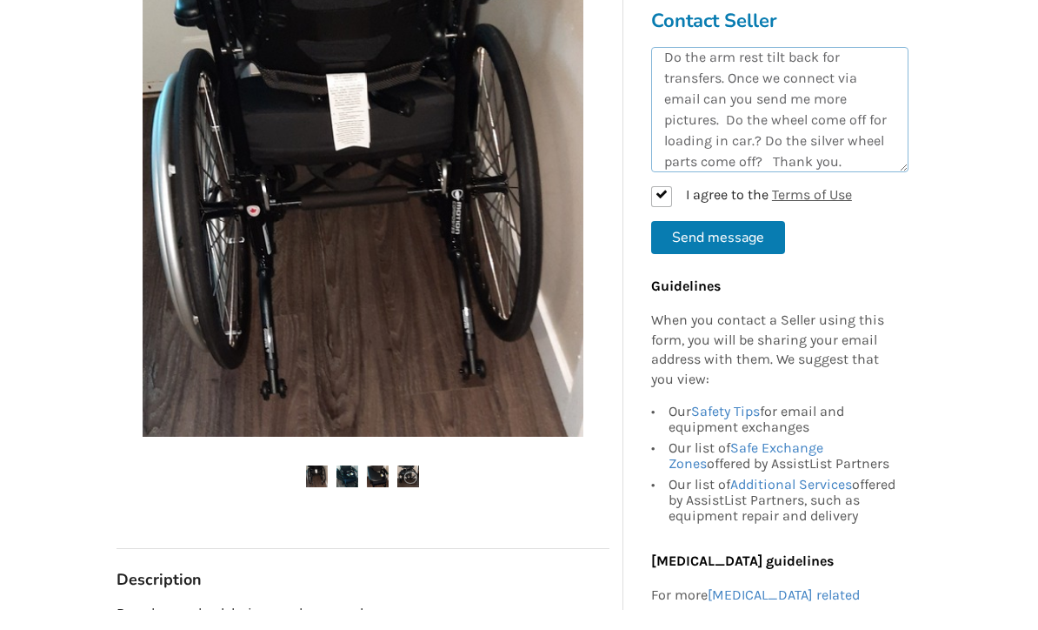
type textarea "Do the arm rest tilt back for transfers. Once we connect via email can you send…"
click at [722, 243] on button "Send message" at bounding box center [718, 257] width 134 height 33
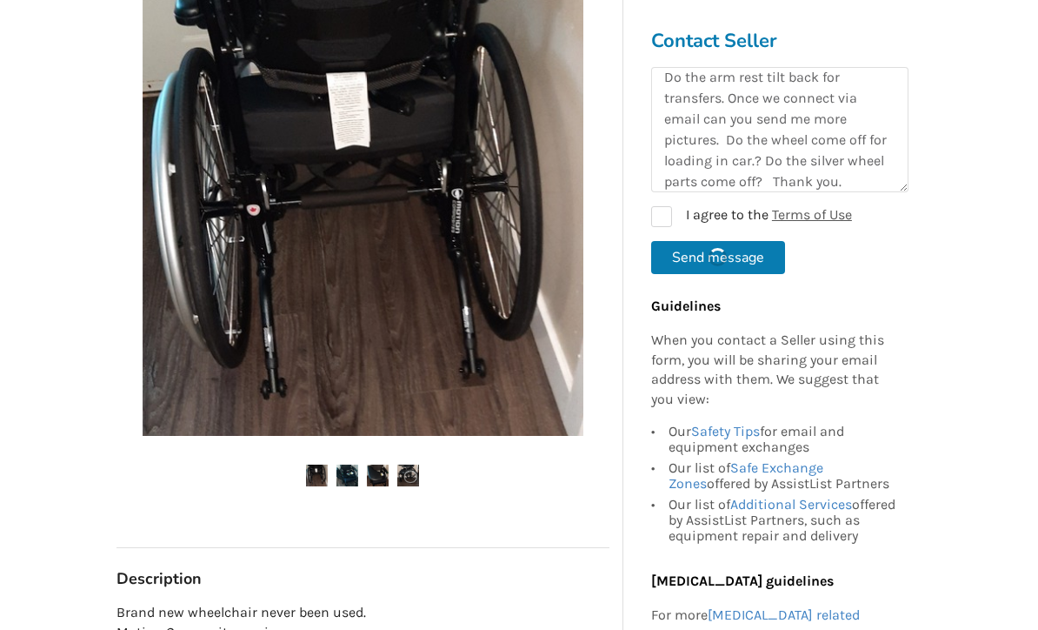
checkbox input "false"
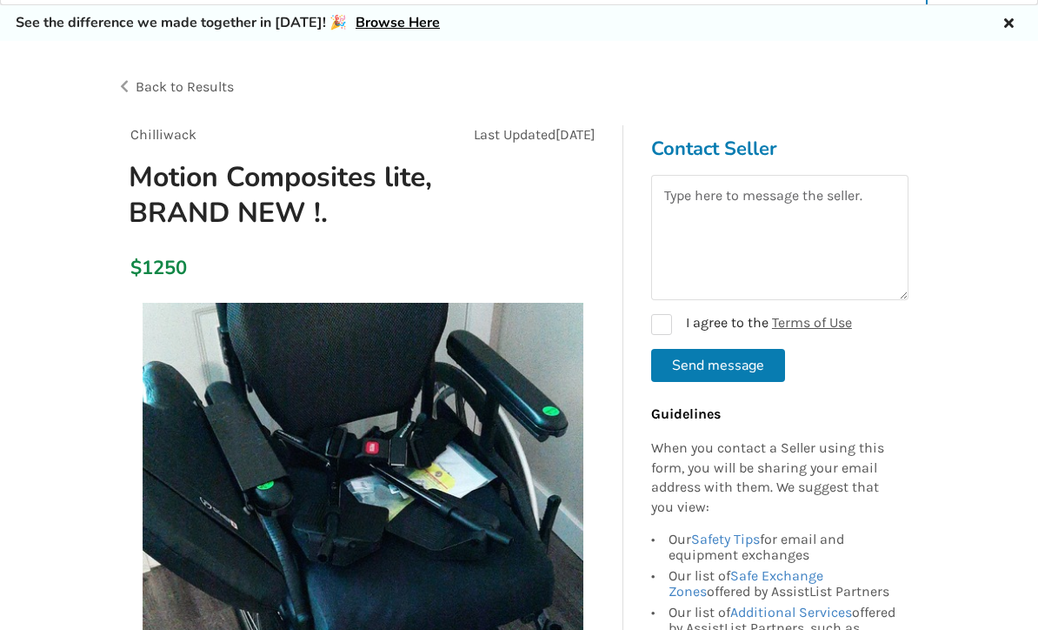
scroll to position [40, 0]
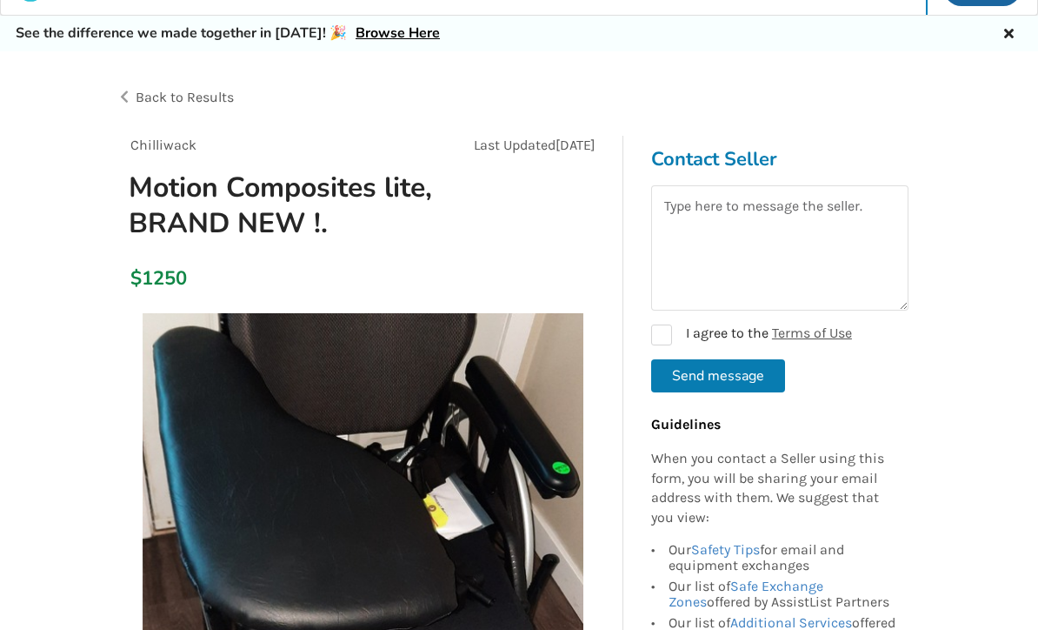
click at [150, 101] on span "Back to Results" at bounding box center [185, 97] width 98 height 17
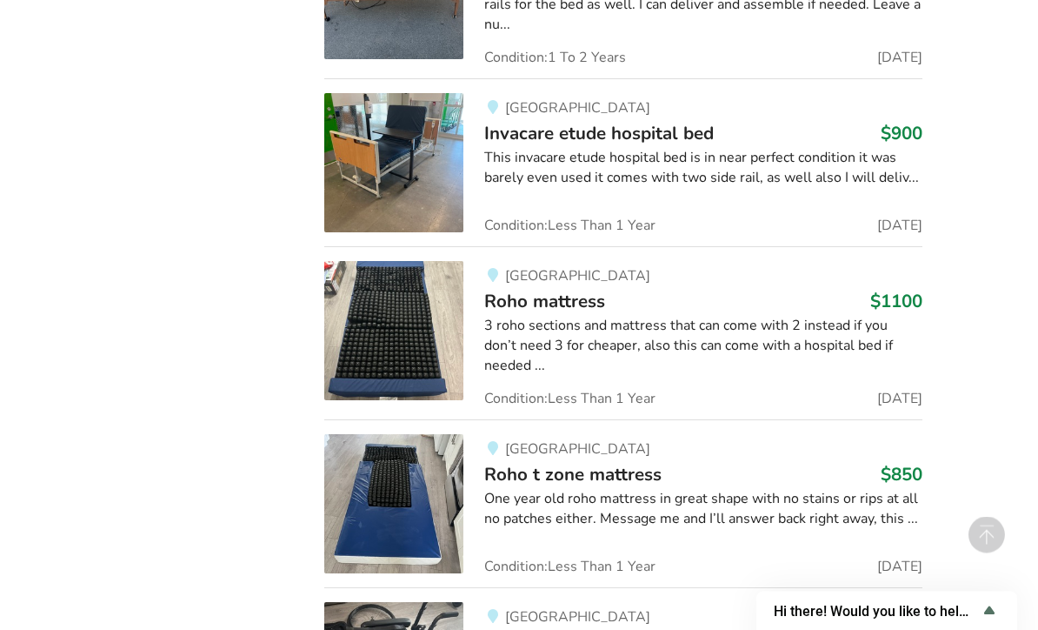
scroll to position [14297, 0]
click at [633, 629] on span "Helio c2 manual chair very very light weight" at bounding box center [669, 642] width 370 height 24
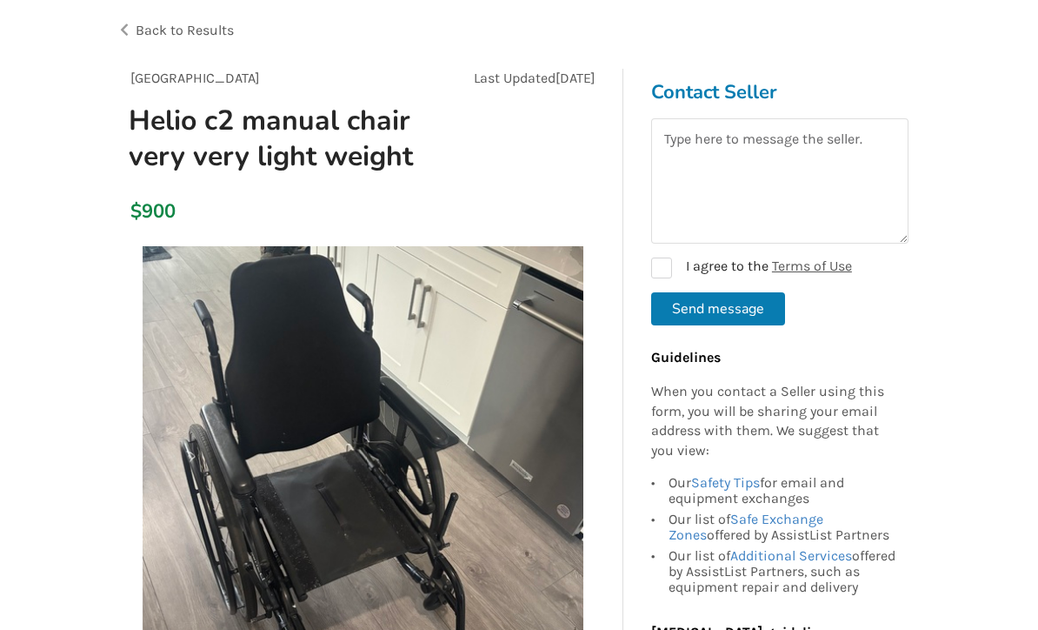
scroll to position [109, 0]
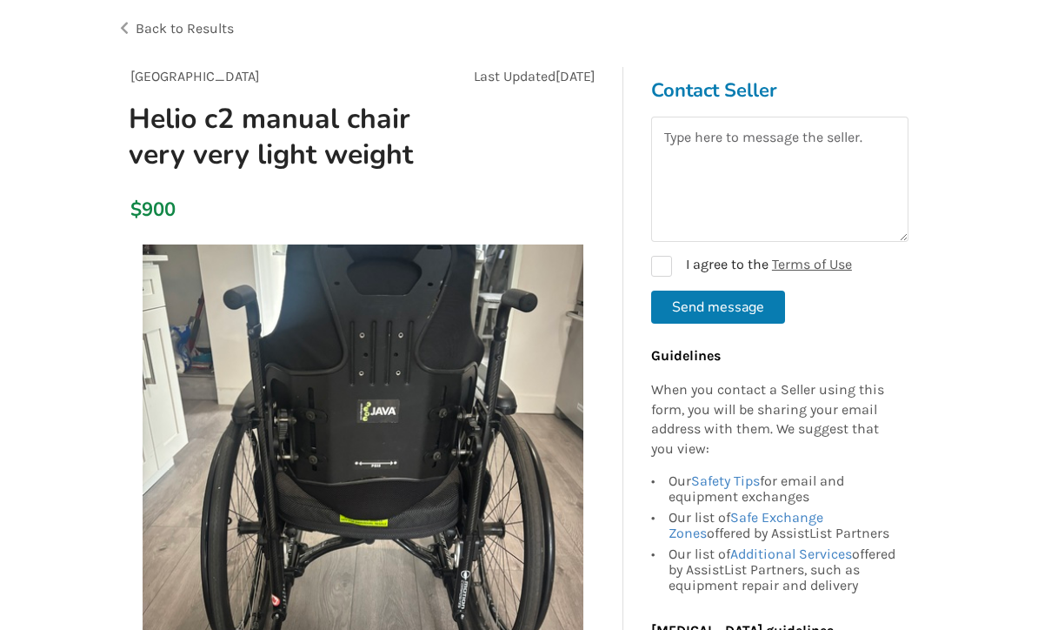
click at [169, 40] on div "Back to Results" at bounding box center [318, 28] width 403 height 49
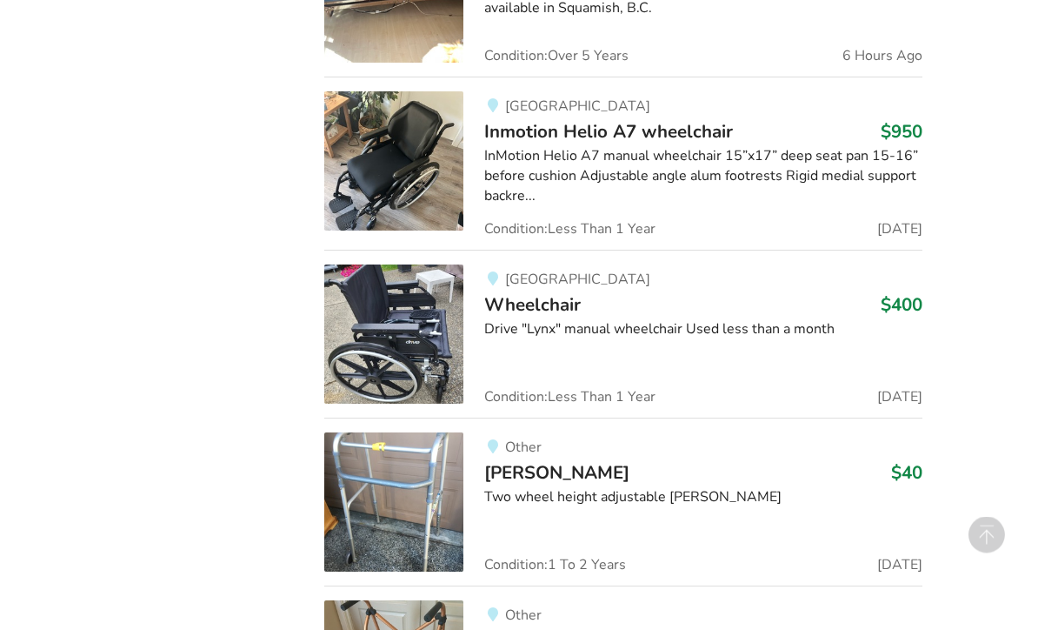
scroll to position [5432, 0]
click at [442, 264] on img at bounding box center [393, 333] width 139 height 139
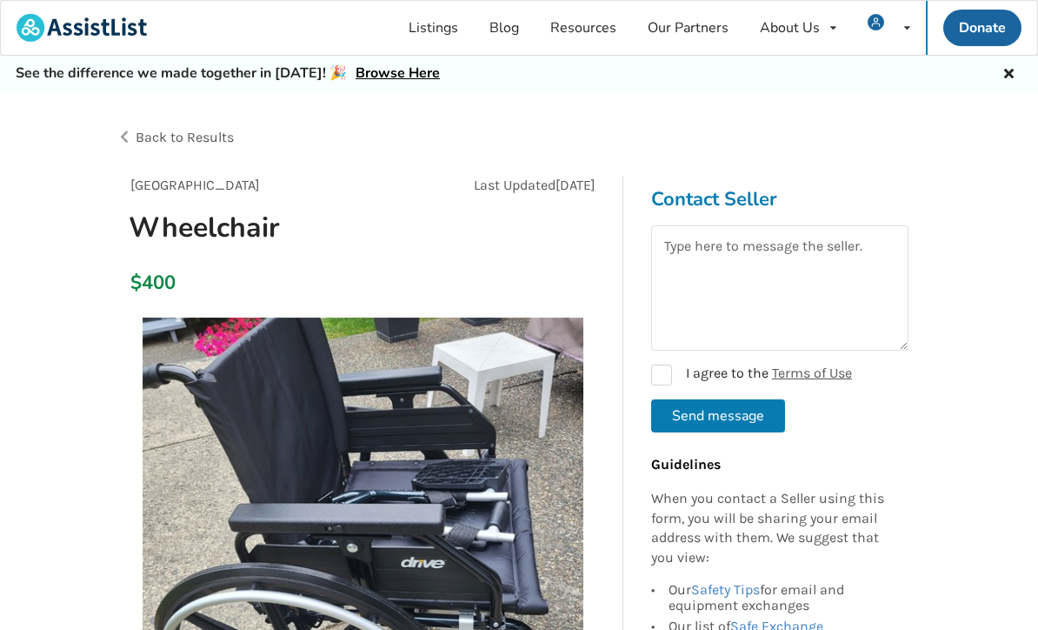
click at [145, 142] on span "Back to Results" at bounding box center [185, 137] width 98 height 17
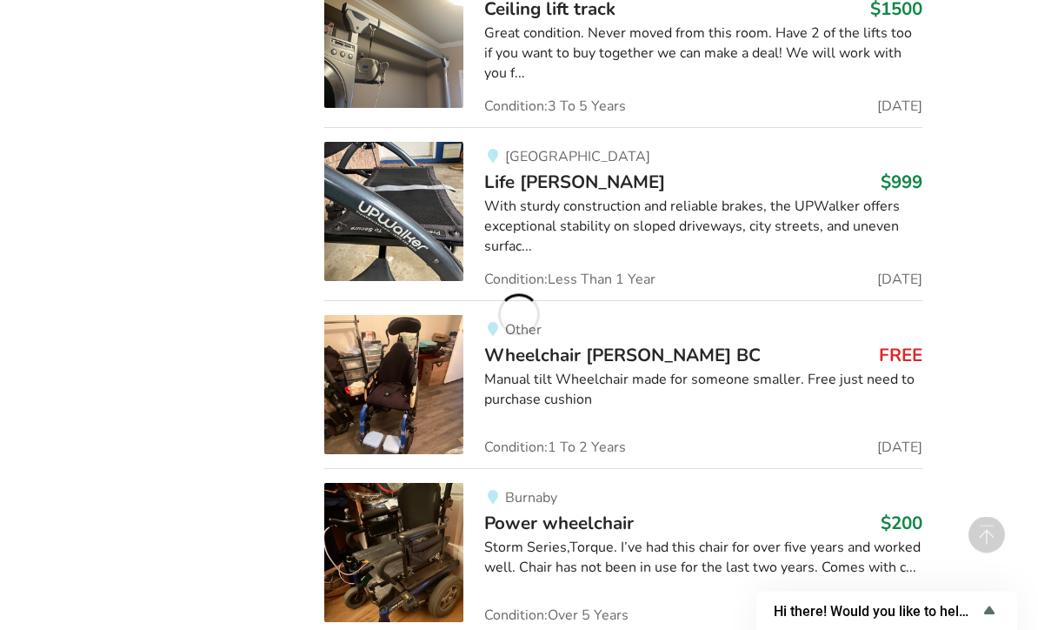
scroll to position [42621, 0]
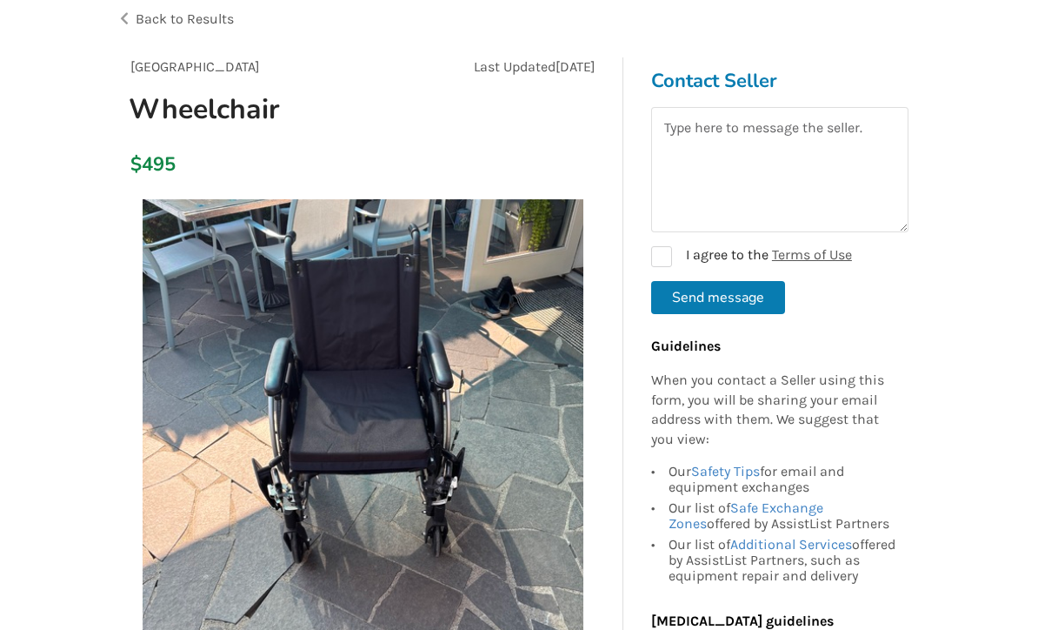
scroll to position [147, 0]
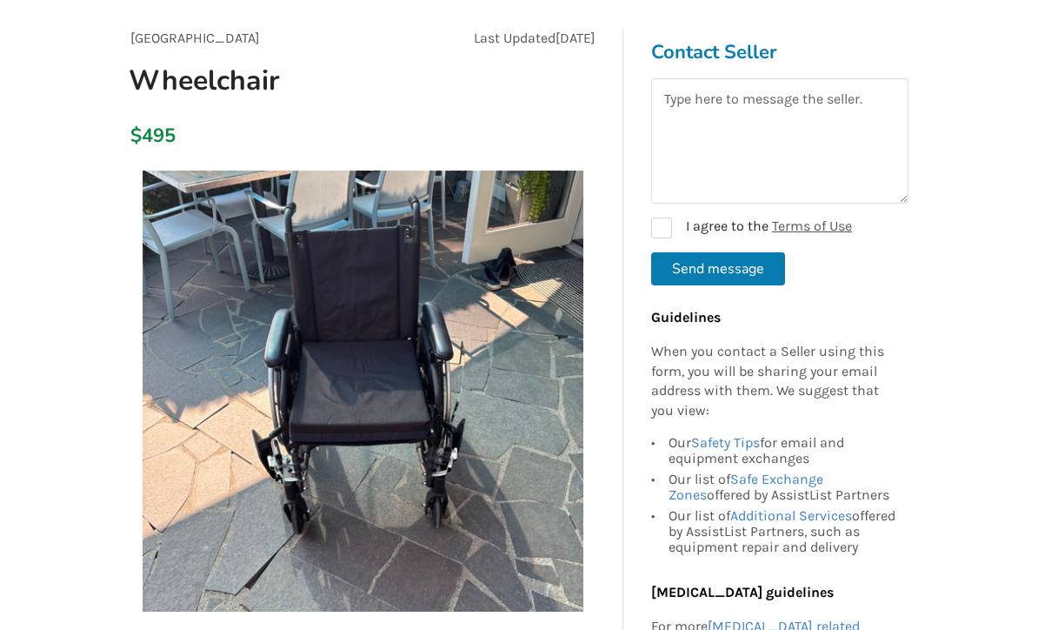
click at [555, 287] on img at bounding box center [363, 390] width 441 height 441
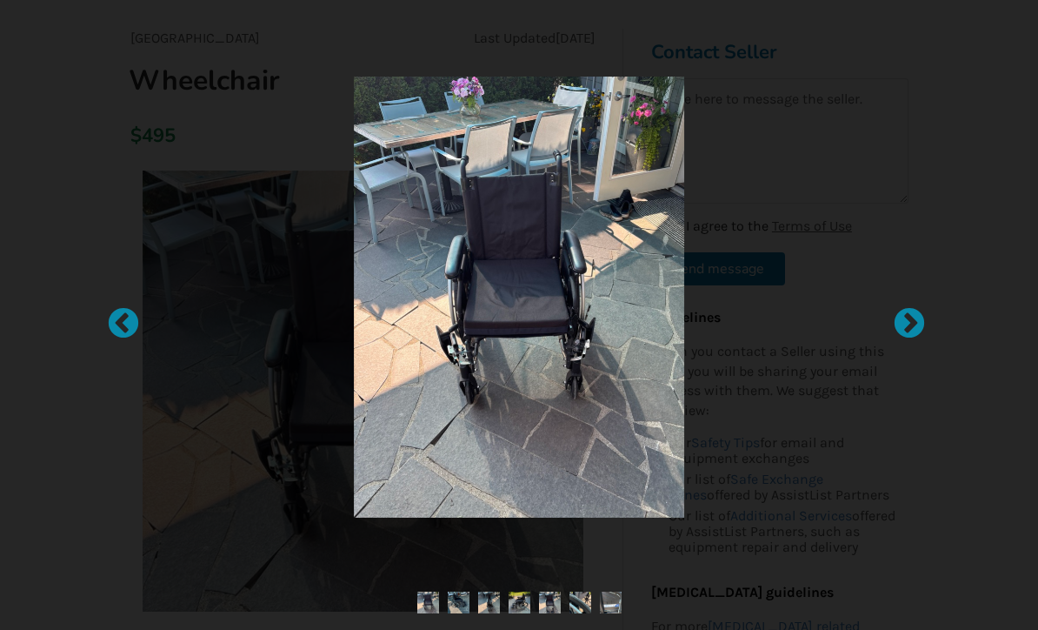
click at [910, 323] on div at bounding box center [900, 314] width 17 height 17
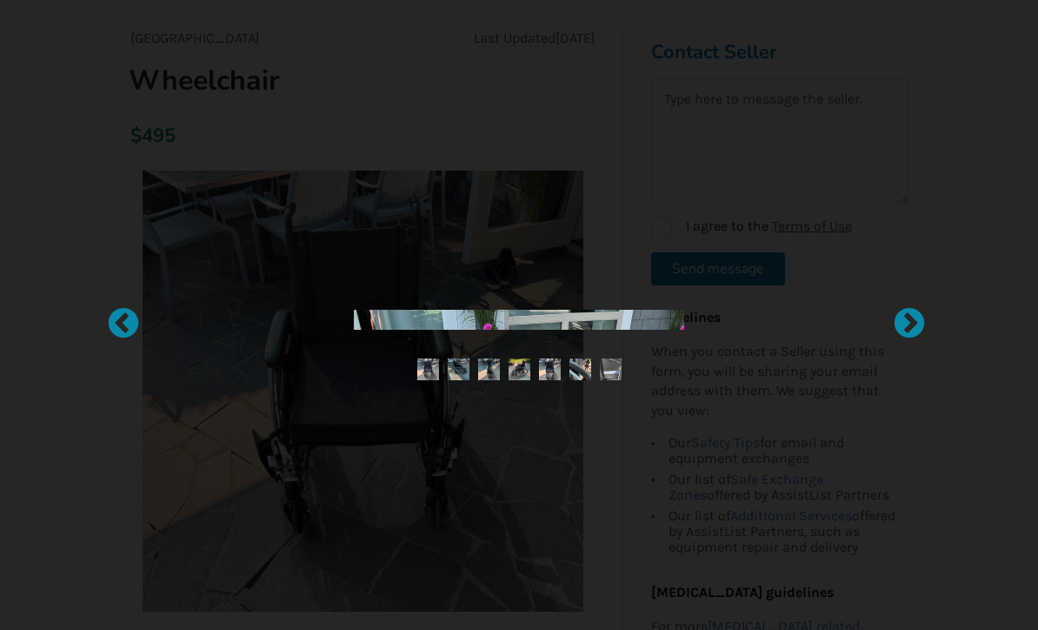
click at [910, 323] on div at bounding box center [900, 314] width 17 height 17
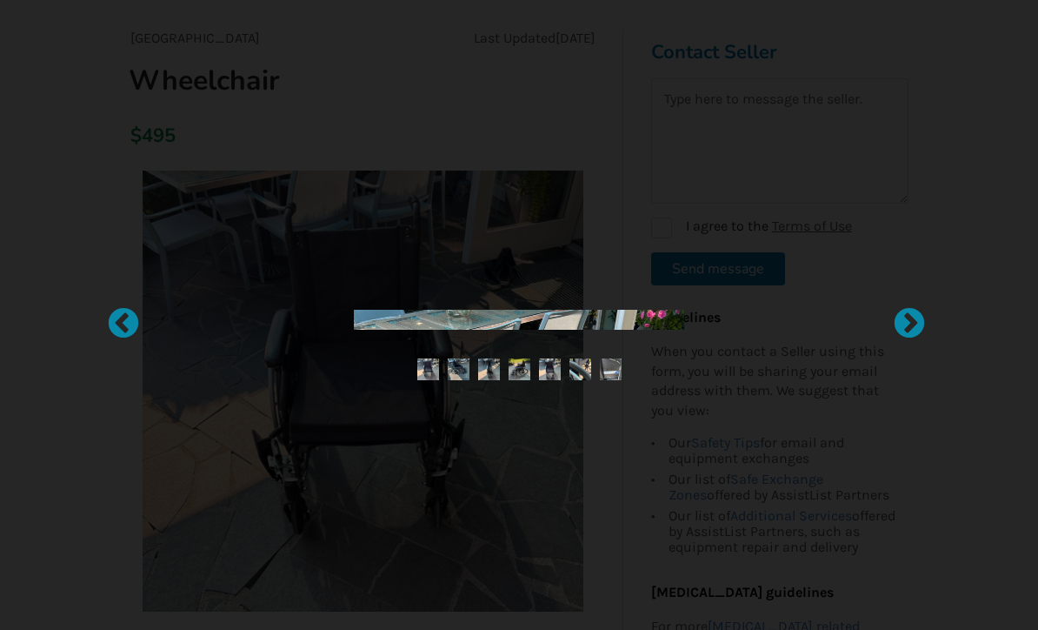
click at [910, 323] on div at bounding box center [900, 314] width 17 height 17
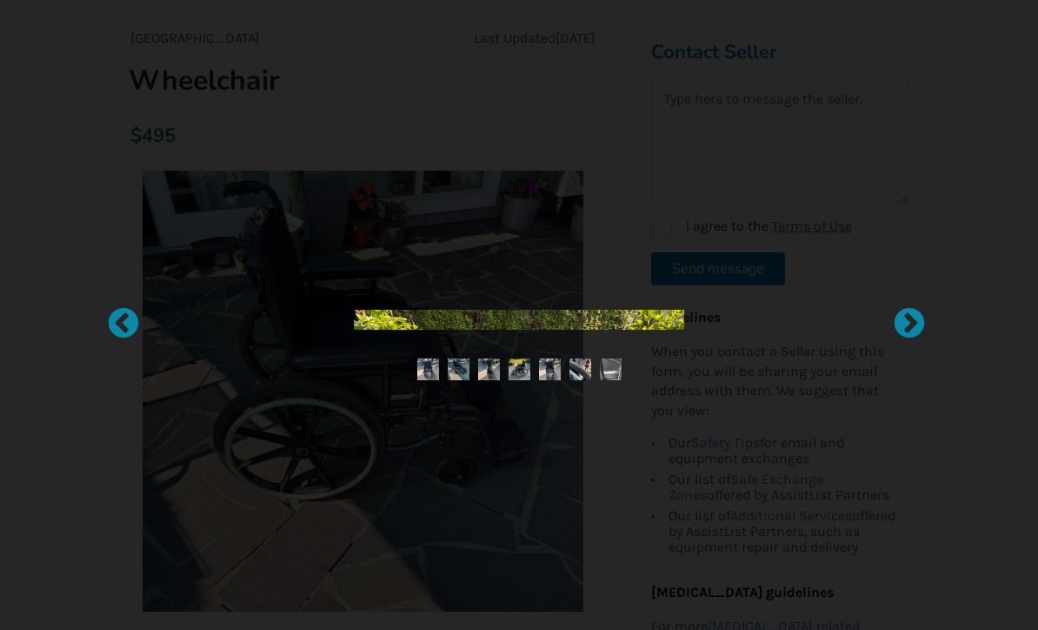
click at [123, 323] on div at bounding box center [114, 314] width 17 height 17
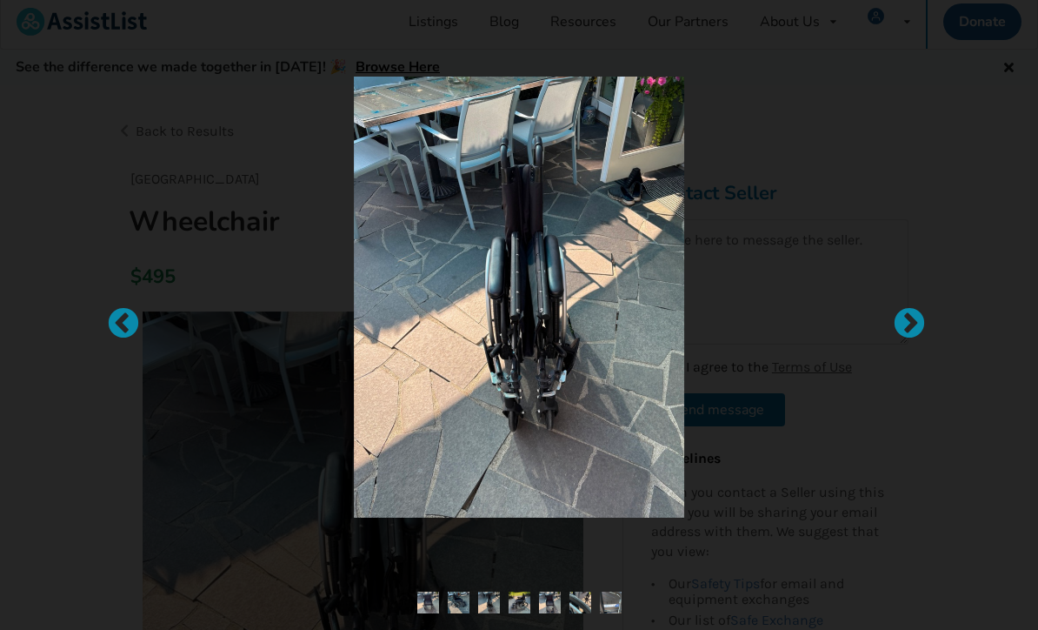
scroll to position [0, 0]
click at [772, 294] on div at bounding box center [519, 297] width 645 height 441
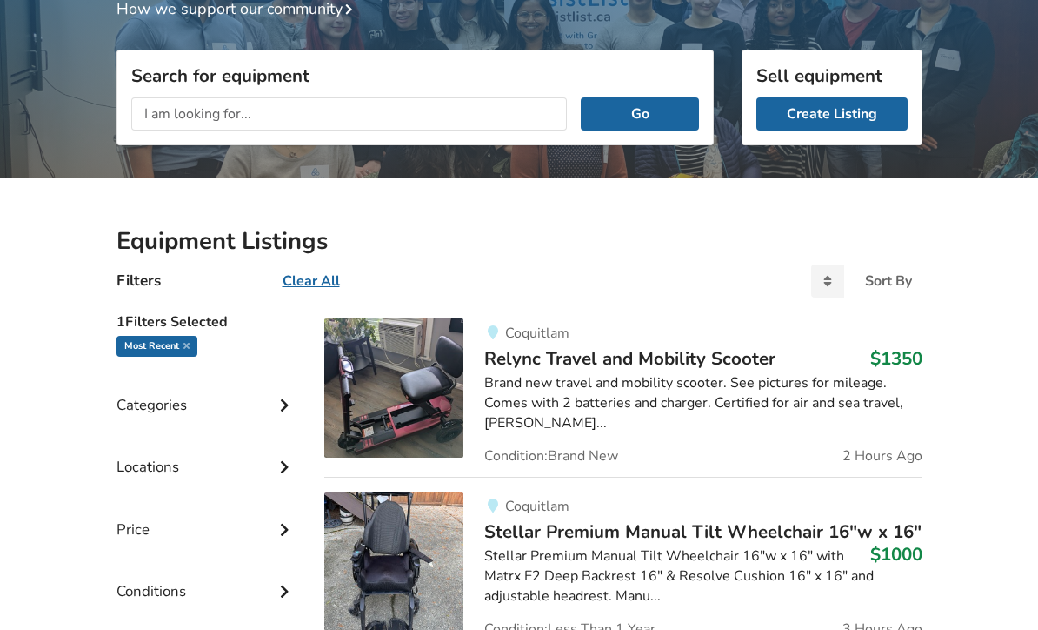
scroll to position [191, 0]
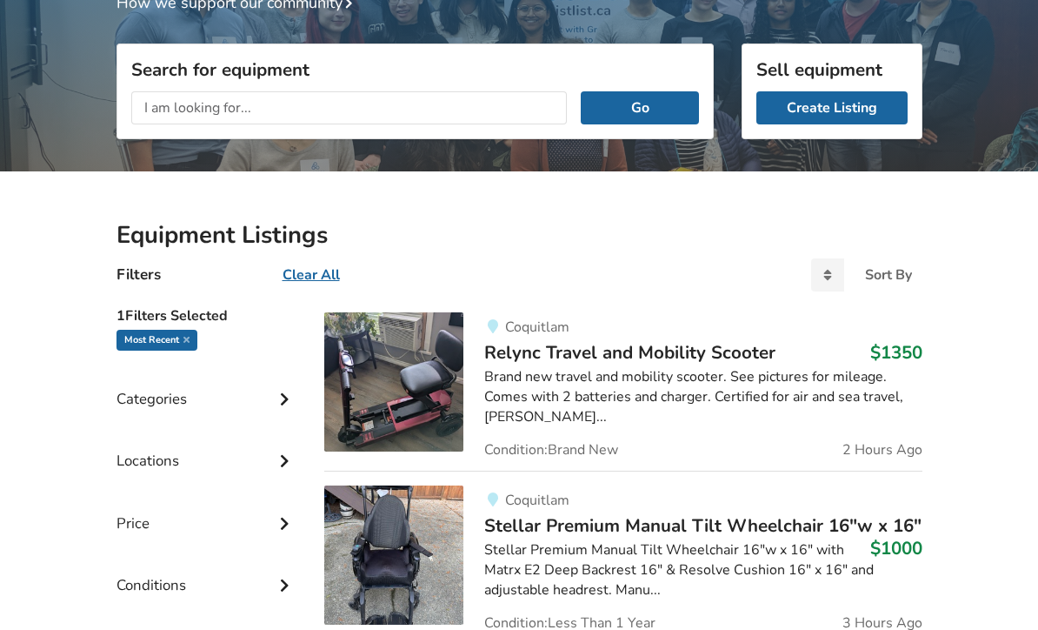
click at [188, 417] on div "Locations" at bounding box center [207, 448] width 181 height 62
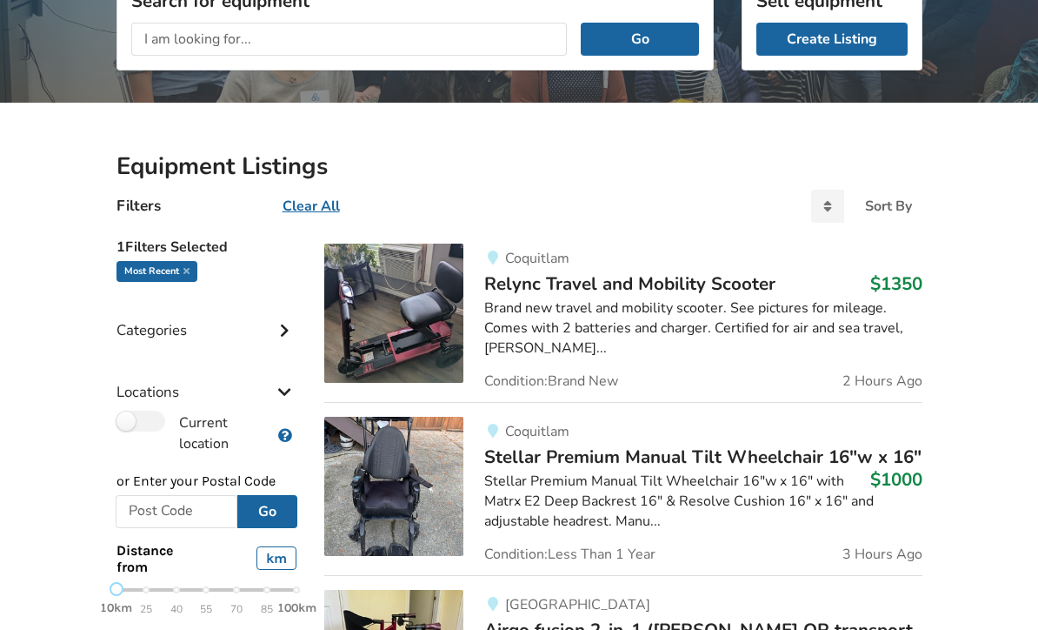
scroll to position [243, 0]
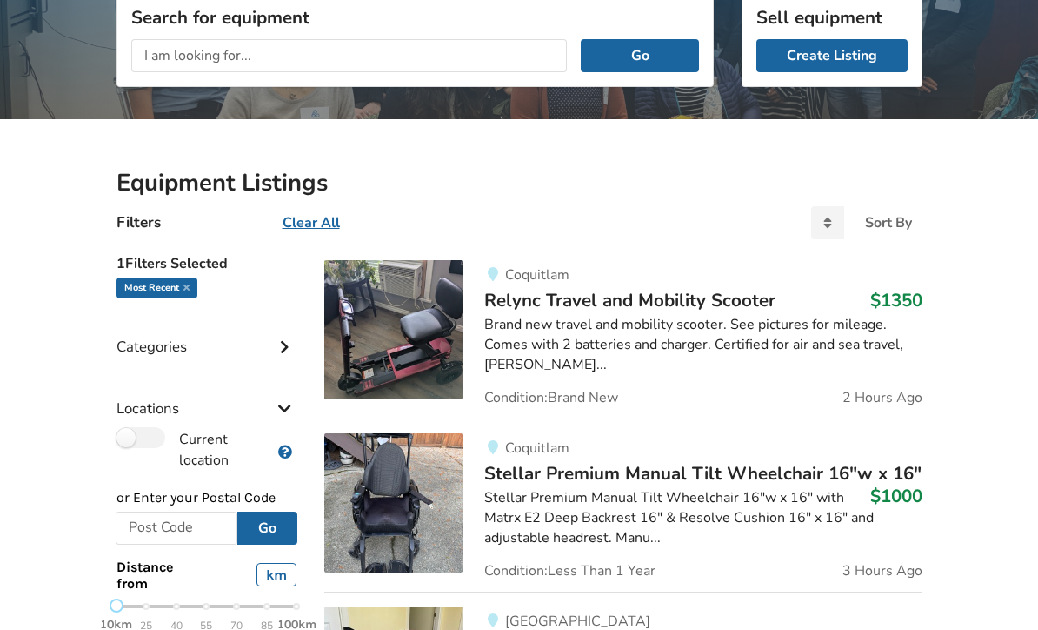
click at [290, 409] on icon at bounding box center [284, 406] width 17 height 15
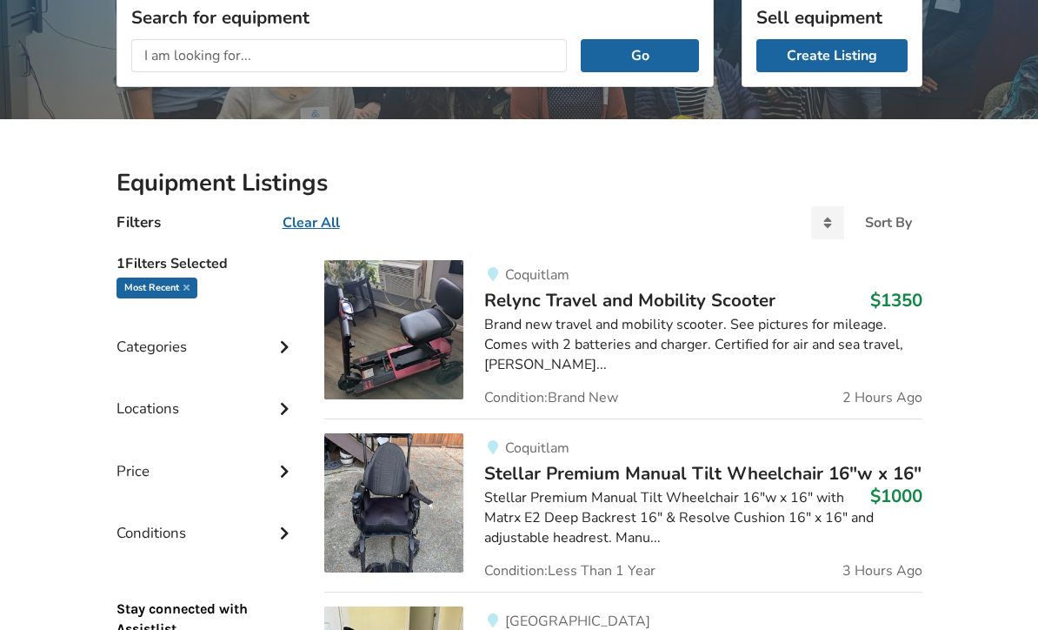
click at [287, 344] on icon at bounding box center [284, 344] width 17 height 15
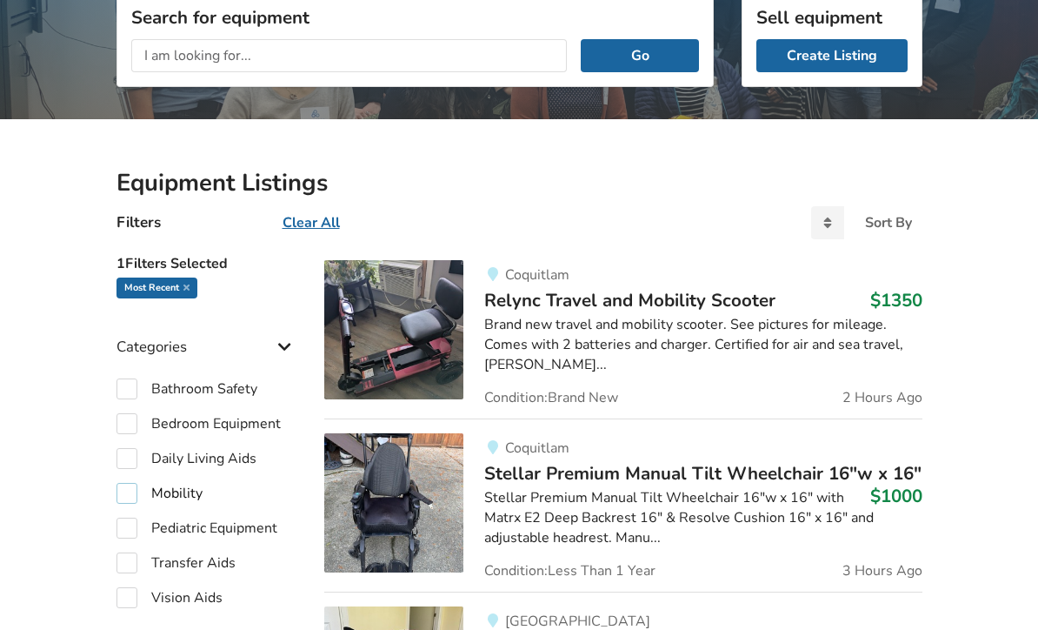
click at [143, 501] on label "Mobility" at bounding box center [160, 493] width 86 height 21
checkbox input "true"
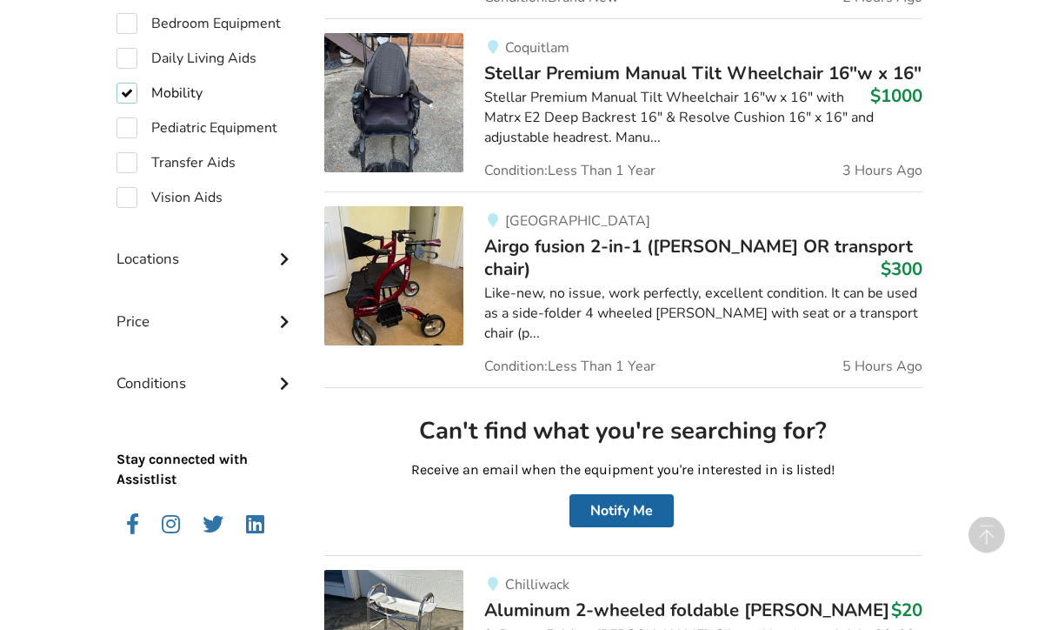
scroll to position [637, 0]
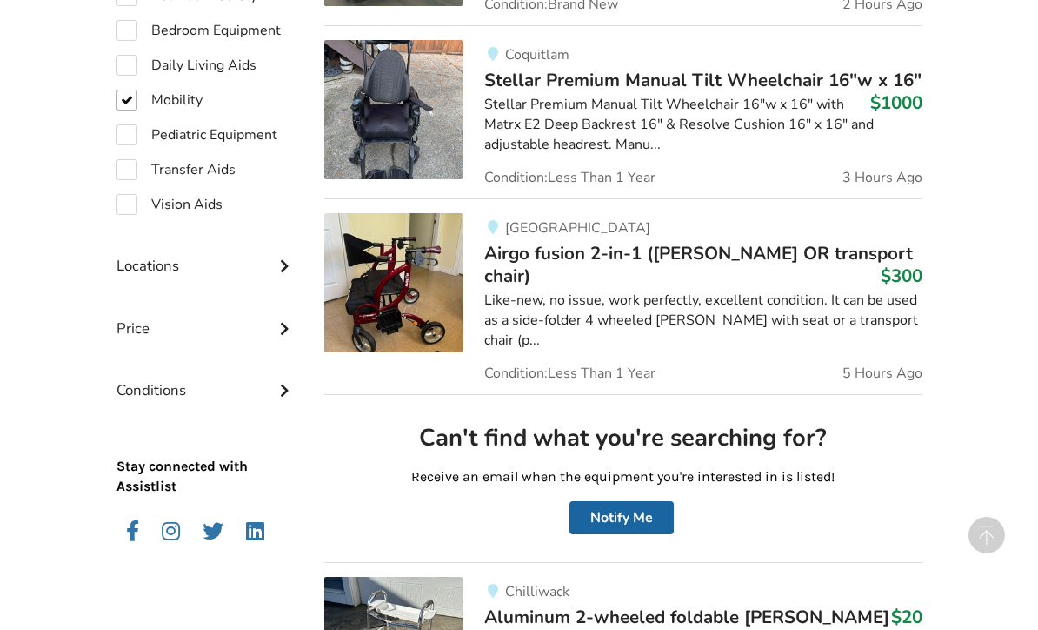
click at [291, 320] on icon at bounding box center [284, 326] width 17 height 15
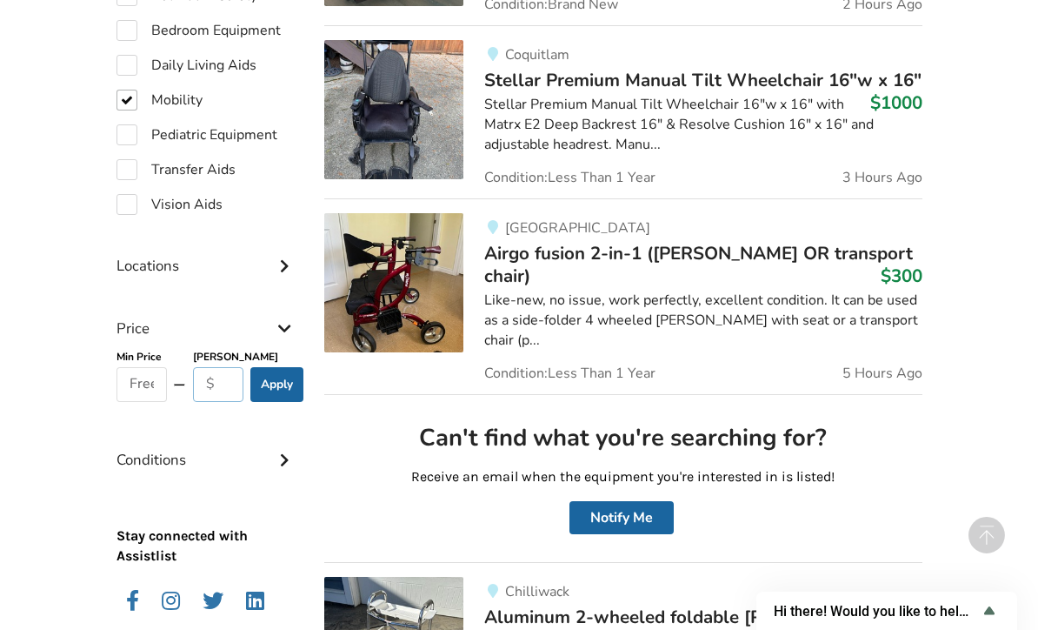
click at [225, 389] on input "text" at bounding box center [218, 384] width 51 height 35
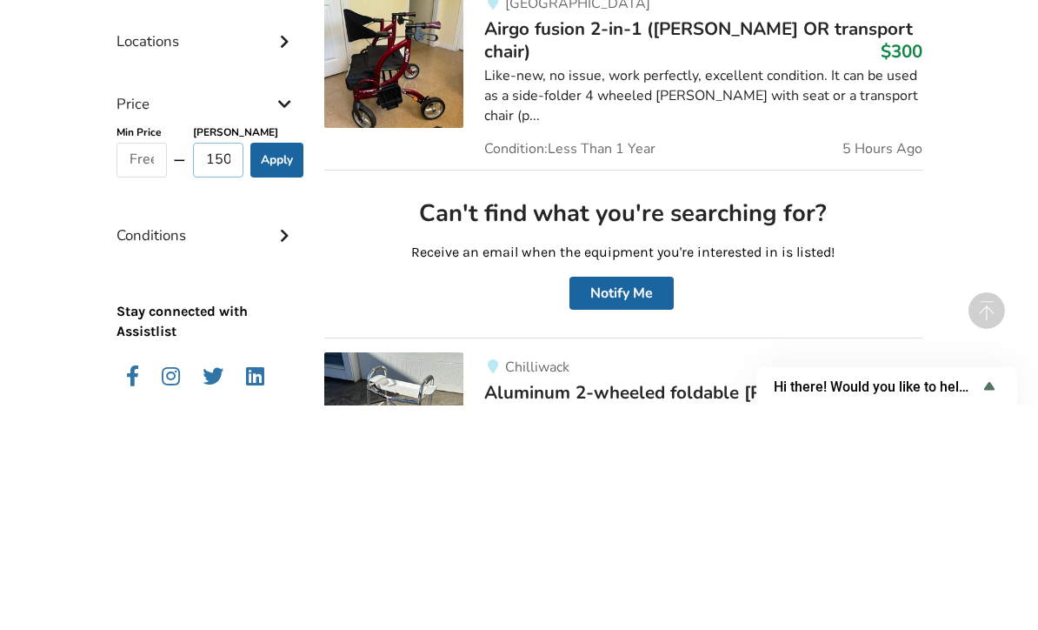
type input "1500"
click at [286, 367] on button "Apply" at bounding box center [276, 384] width 53 height 35
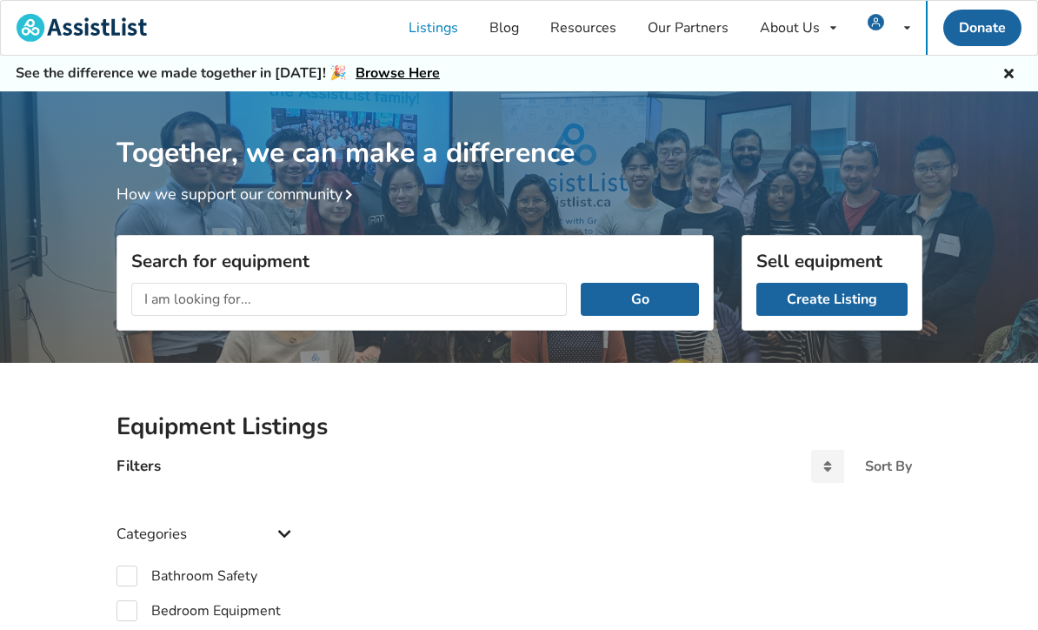
checkbox input "true"
type input "1500"
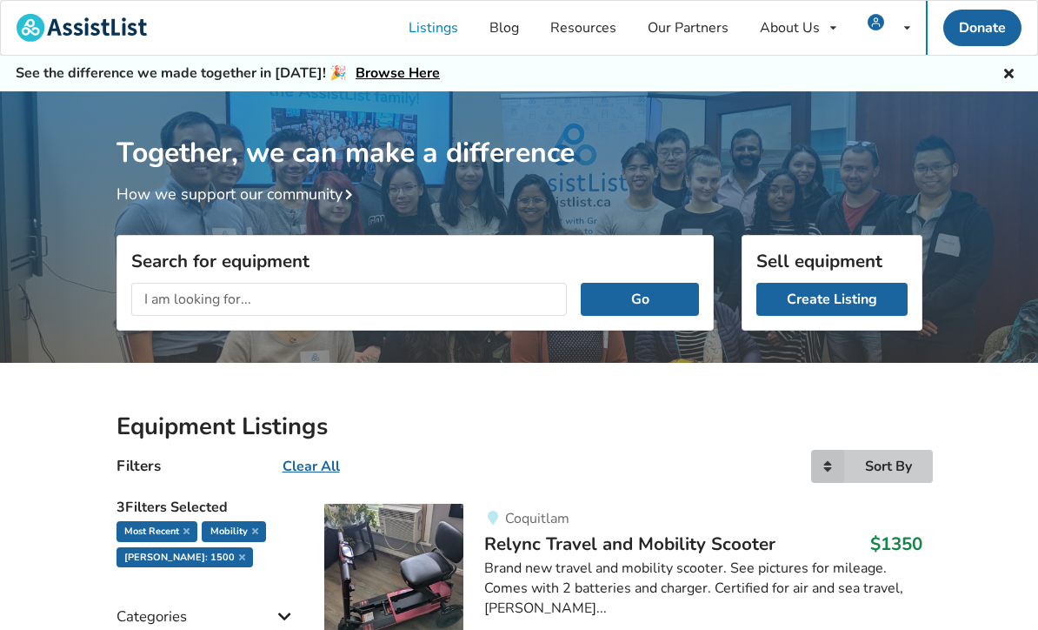
click at [823, 472] on icon at bounding box center [827, 466] width 33 height 33
click at [839, 504] on span "Most recent" at bounding box center [844, 501] width 76 height 19
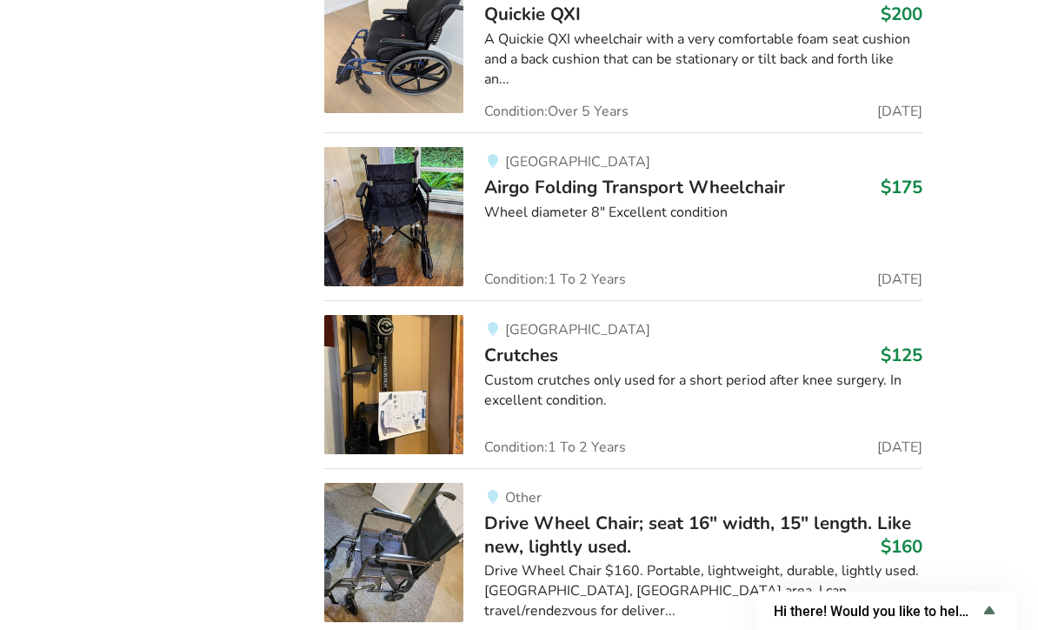
scroll to position [28614, 0]
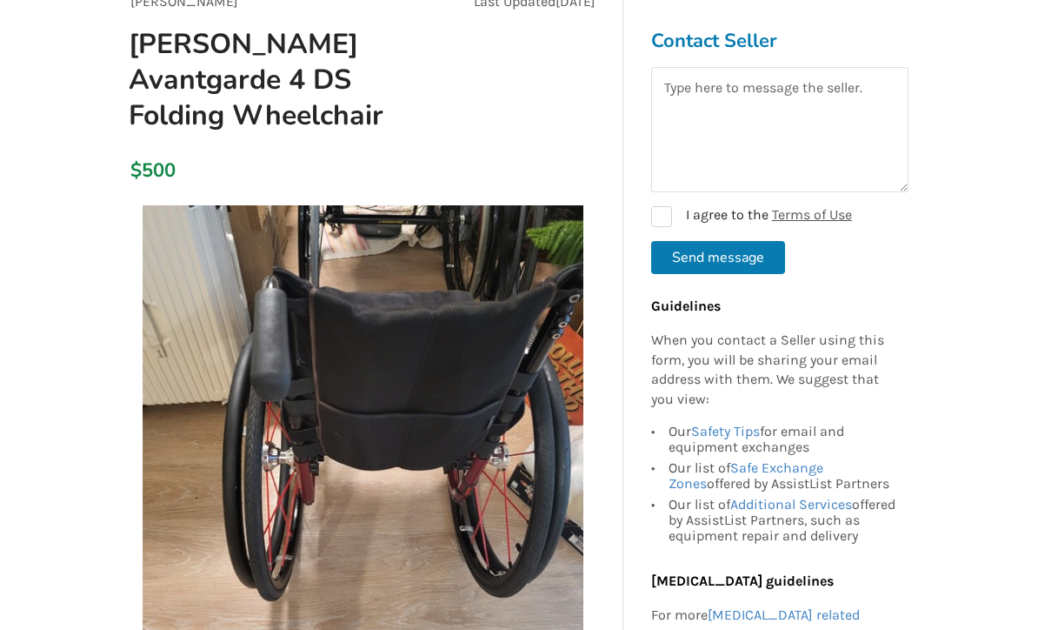
scroll to position [188, 0]
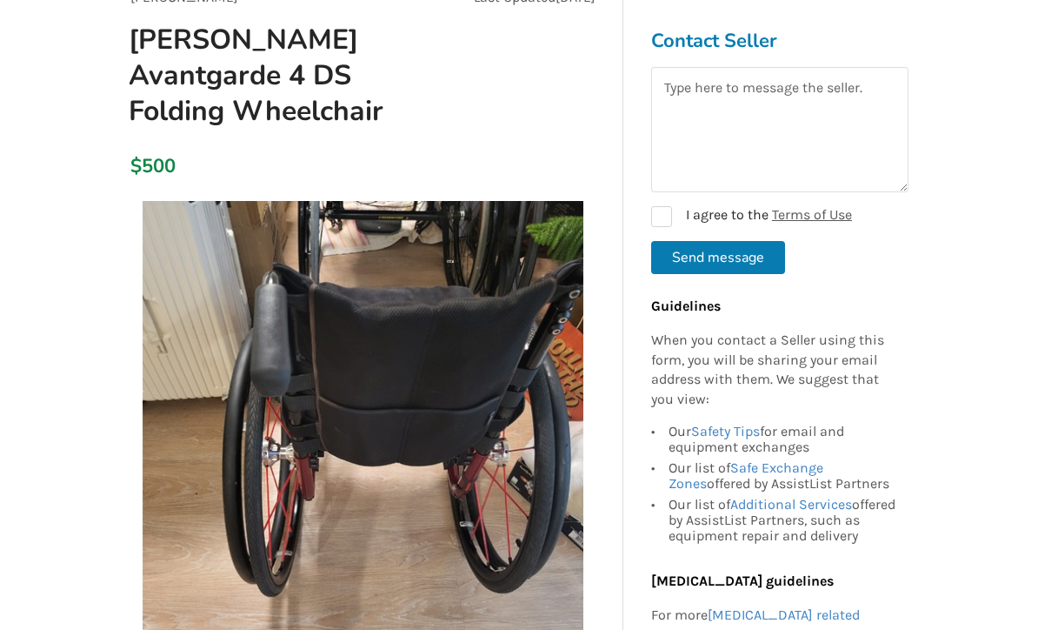
click at [549, 480] on img at bounding box center [363, 421] width 441 height 441
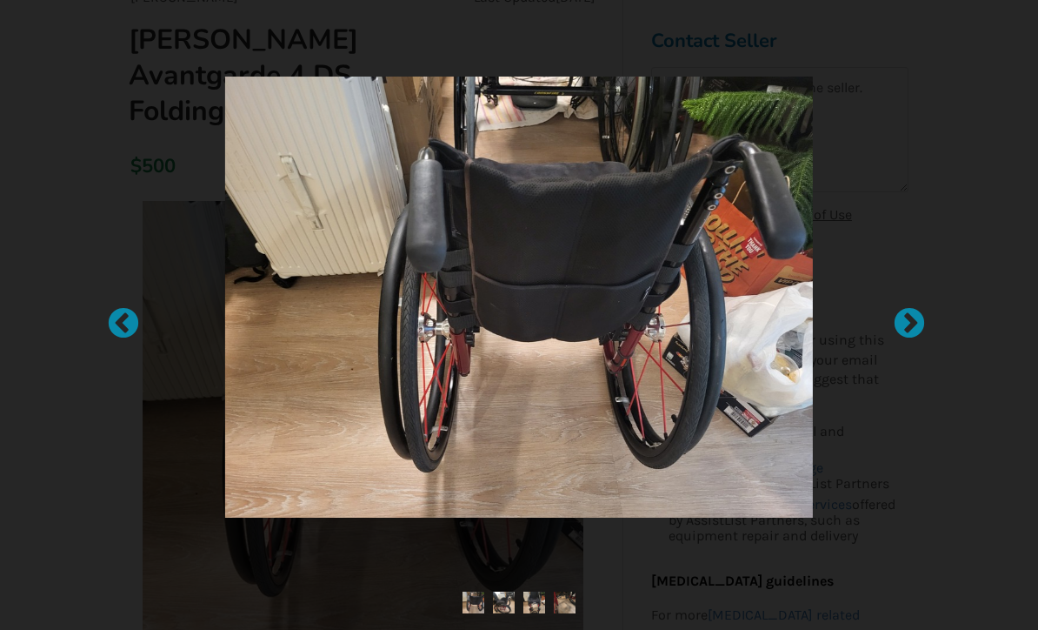
click at [903, 323] on div at bounding box center [900, 314] width 17 height 17
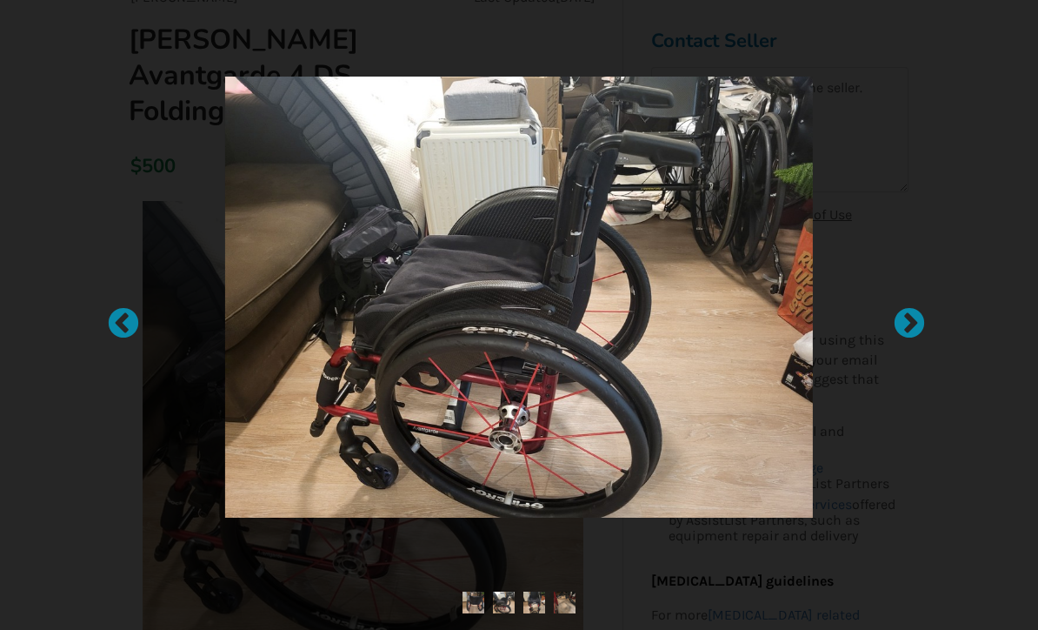
click at [910, 323] on div at bounding box center [900, 314] width 17 height 17
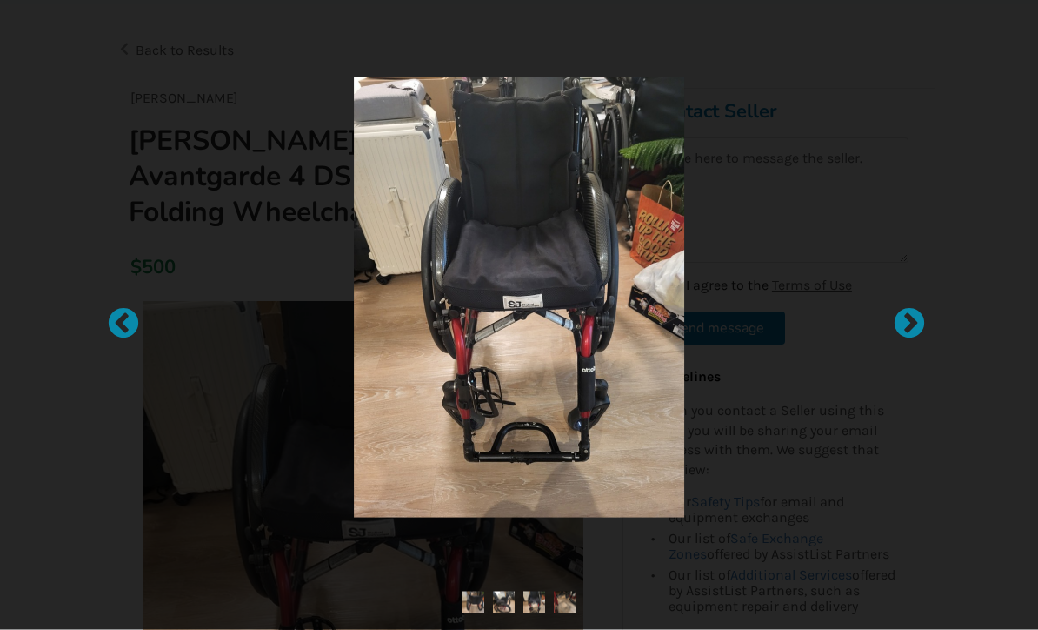
scroll to position [0, 0]
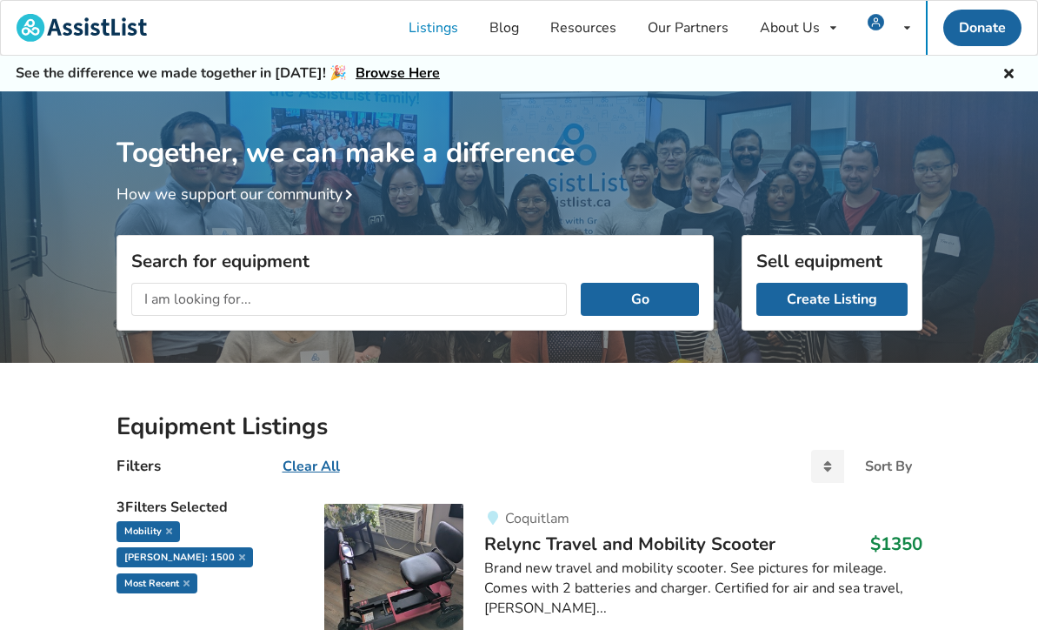
type input "1500"
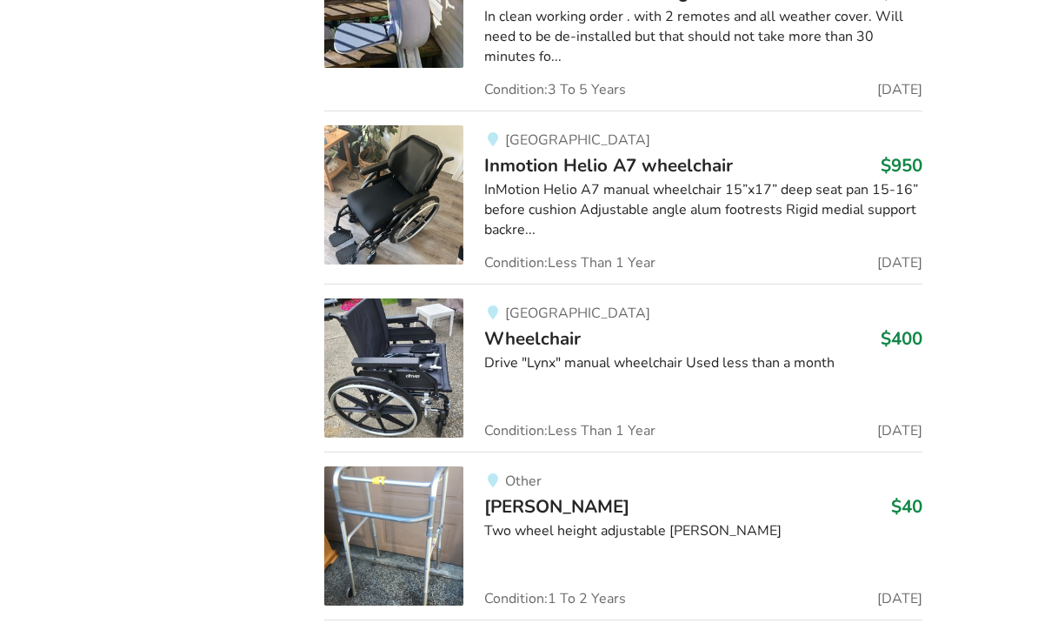
scroll to position [3204, 0]
